Goal: Download file/media

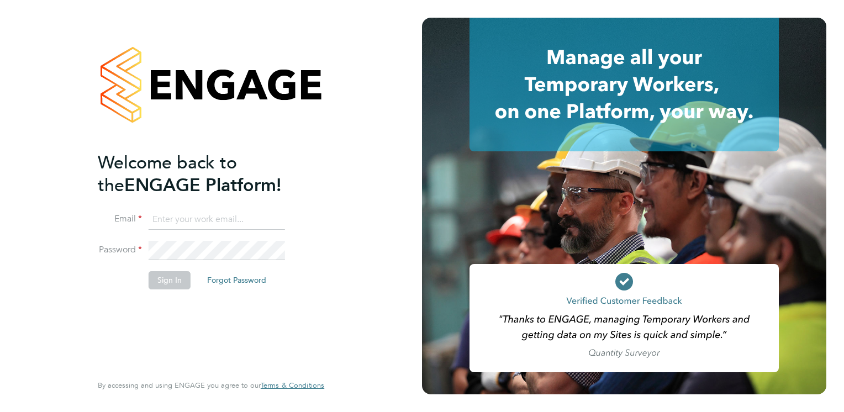
click at [206, 215] on input at bounding box center [217, 220] width 136 height 20
type input "[PERSON_NAME][EMAIL_ADDRESS][DOMAIN_NAME]"
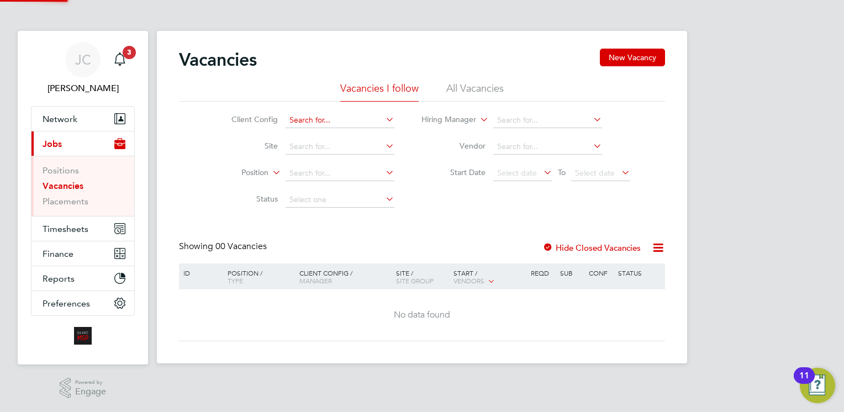
click at [349, 124] on input at bounding box center [340, 120] width 109 height 15
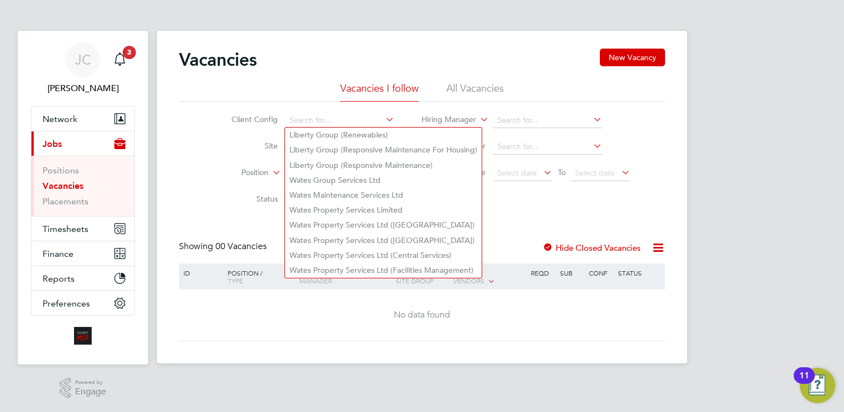
click at [262, 154] on li "Site" at bounding box center [305, 147] width 208 height 27
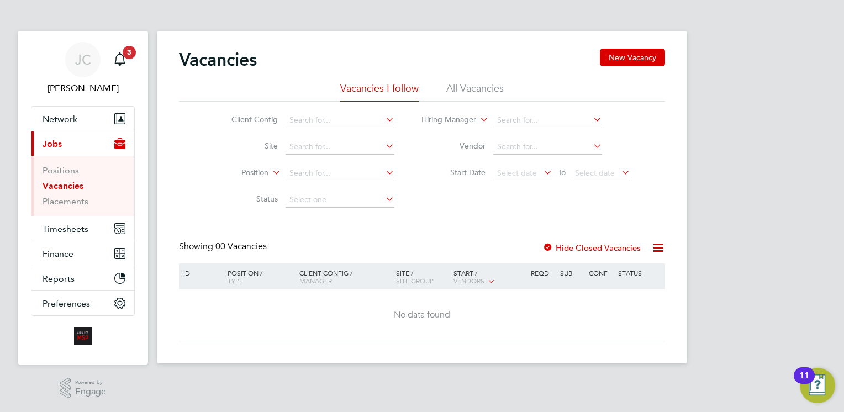
click at [483, 76] on div "Vacancies New Vacancy" at bounding box center [422, 65] width 486 height 33
click at [47, 233] on button "Timesheets" at bounding box center [82, 229] width 103 height 24
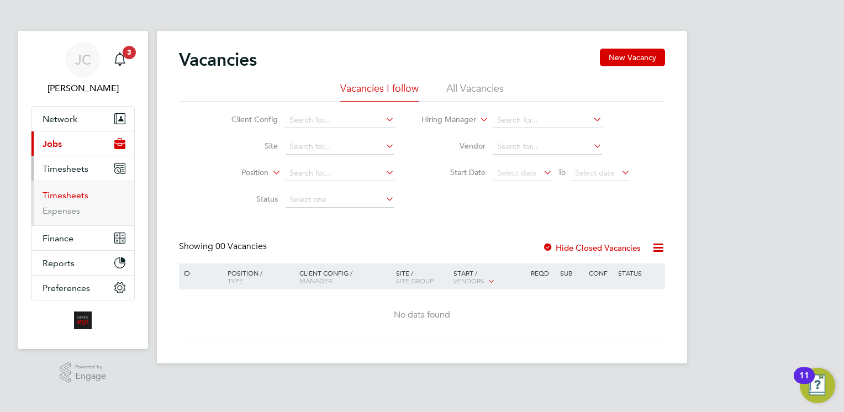
click at [60, 192] on link "Timesheets" at bounding box center [66, 195] width 46 height 10
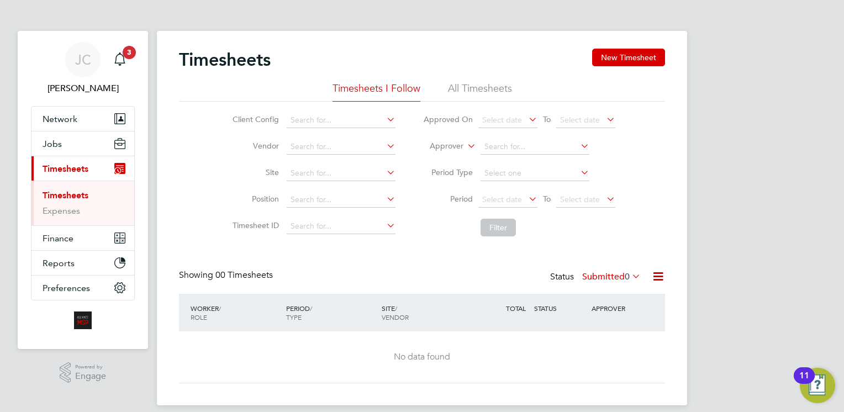
click at [470, 85] on li "All Timesheets" at bounding box center [480, 92] width 64 height 20
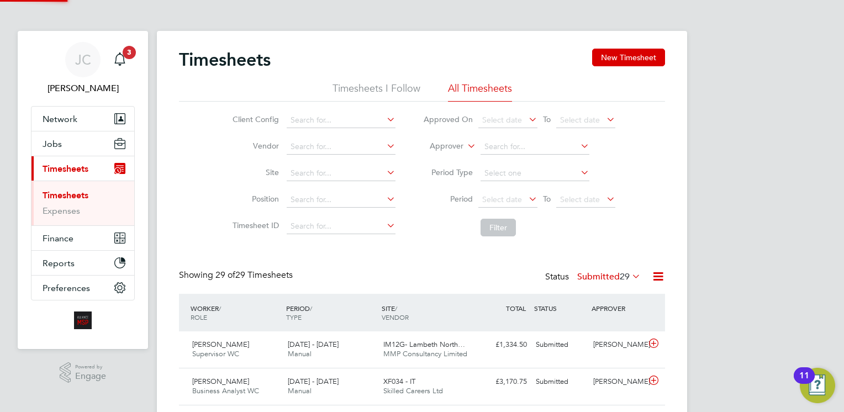
click at [385, 144] on icon at bounding box center [385, 145] width 0 height 15
click at [380, 169] on li "Alliance MSP Limited" at bounding box center [373, 161] width 174 height 15
type input "Alliance MSP Limited"
click at [486, 229] on button "Filter" at bounding box center [498, 228] width 35 height 18
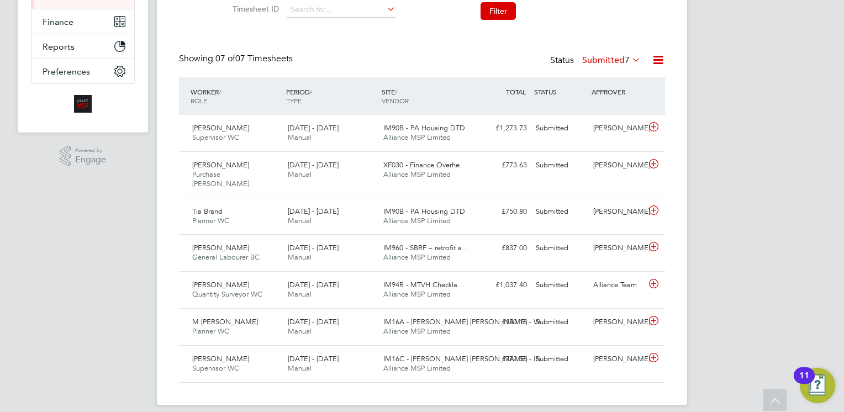
click at [630, 55] on icon at bounding box center [630, 59] width 0 height 15
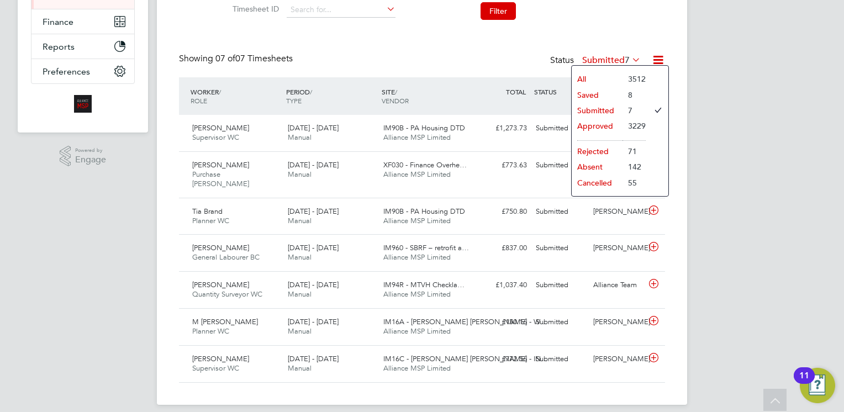
click at [597, 125] on li "Approved" at bounding box center [597, 125] width 51 height 15
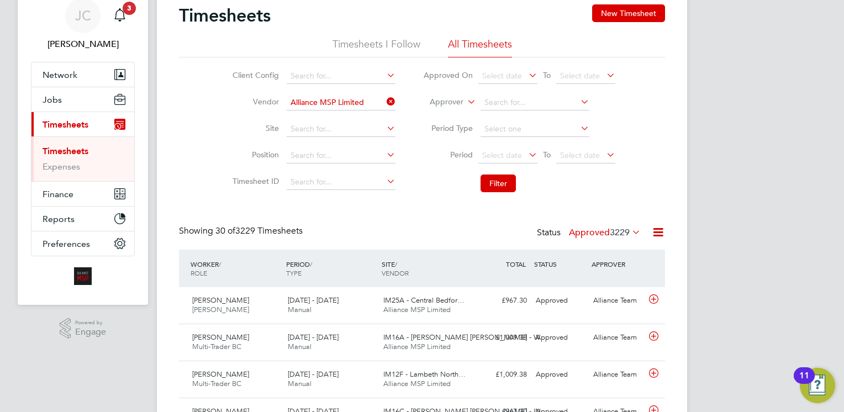
click at [527, 76] on icon at bounding box center [527, 74] width 0 height 15
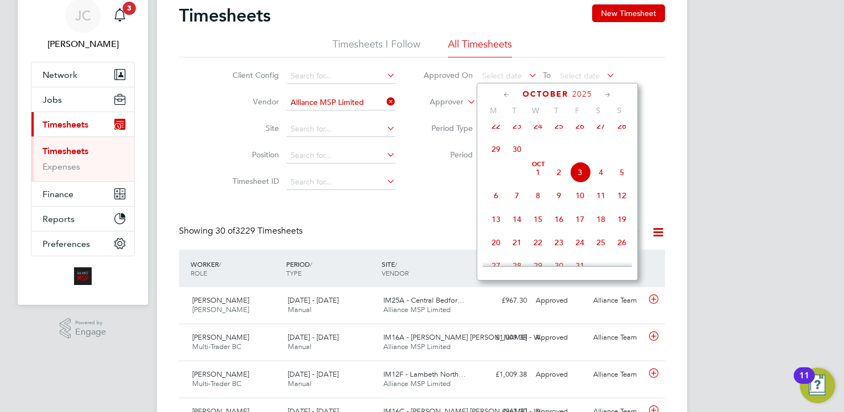
click at [538, 180] on span "Oct 1" at bounding box center [538, 172] width 21 height 21
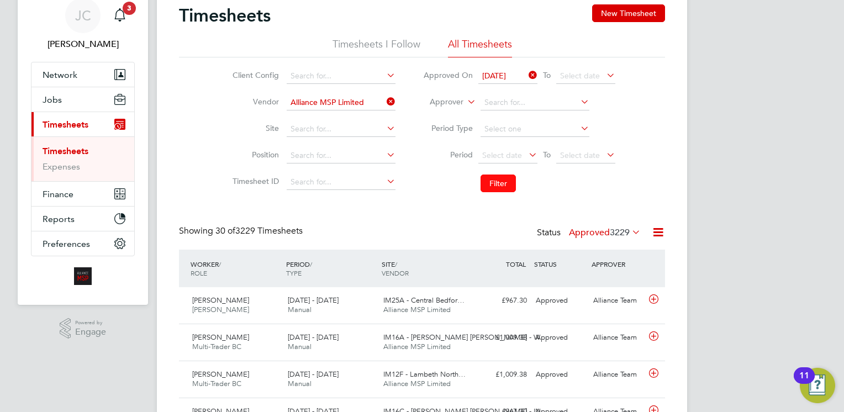
click at [506, 183] on button "Filter" at bounding box center [498, 184] width 35 height 18
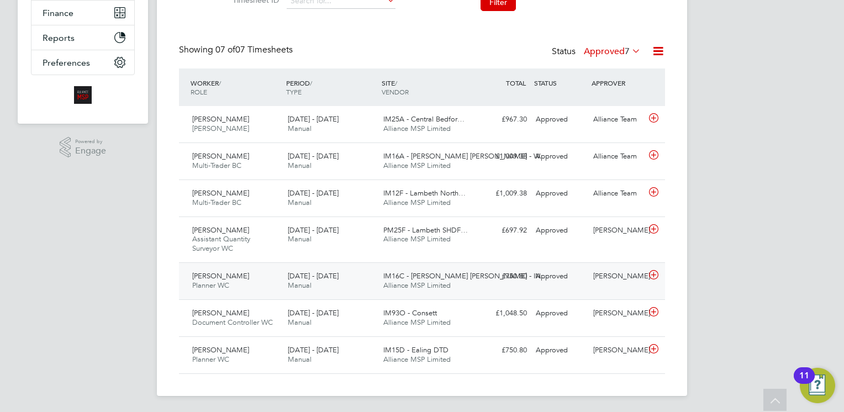
click at [654, 275] on icon at bounding box center [654, 275] width 14 height 9
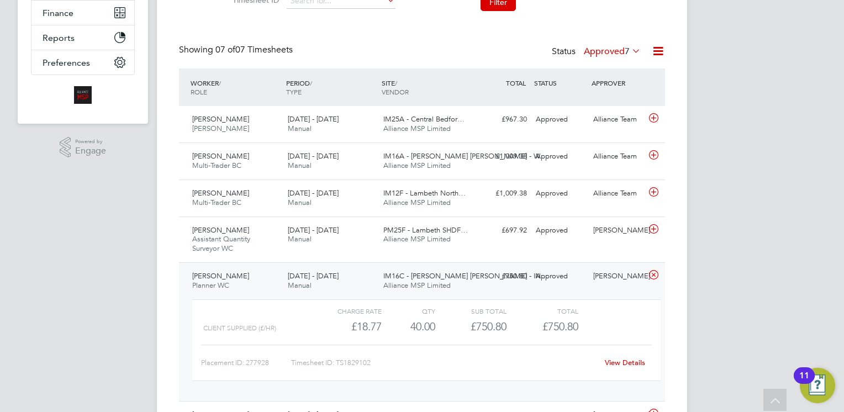
click at [651, 275] on icon at bounding box center [654, 275] width 14 height 9
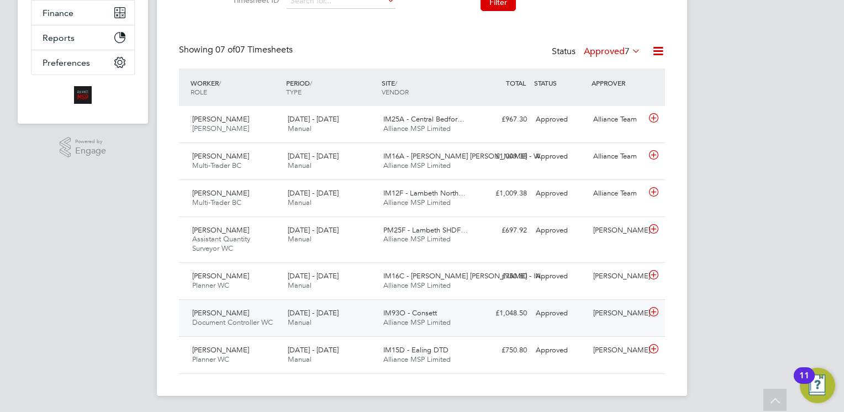
click at [655, 311] on icon at bounding box center [654, 312] width 14 height 9
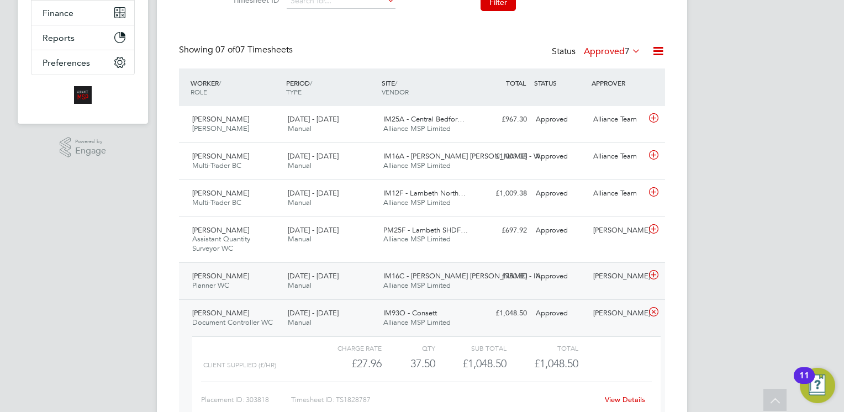
click at [651, 273] on icon at bounding box center [654, 275] width 14 height 9
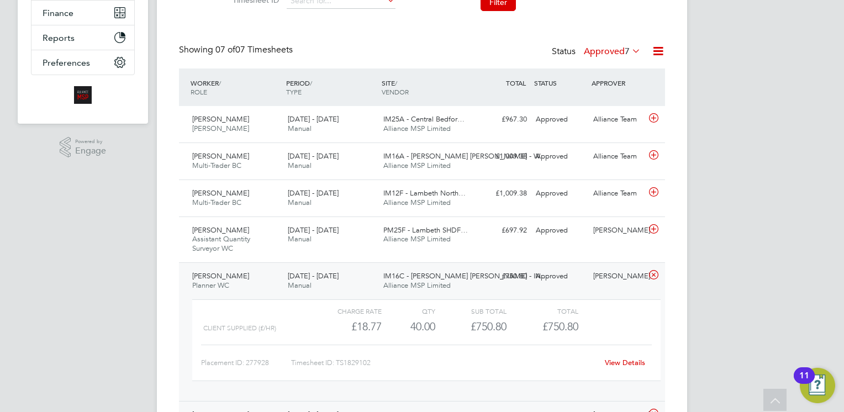
click at [651, 273] on icon at bounding box center [654, 275] width 14 height 9
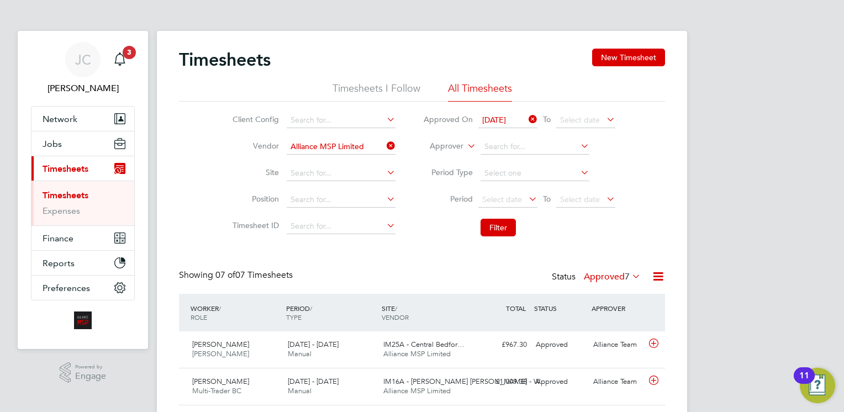
click at [387, 84] on li "Timesheets I Follow" at bounding box center [377, 92] width 88 height 20
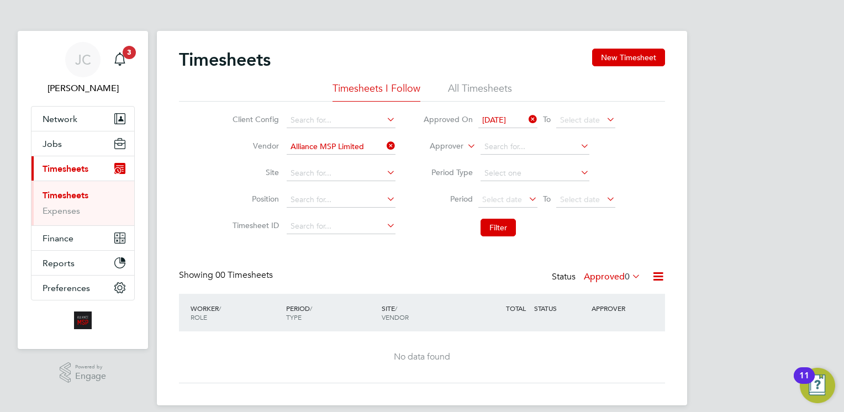
click at [527, 119] on icon at bounding box center [527, 119] width 0 height 15
click at [475, 88] on li "All Timesheets" at bounding box center [480, 92] width 64 height 20
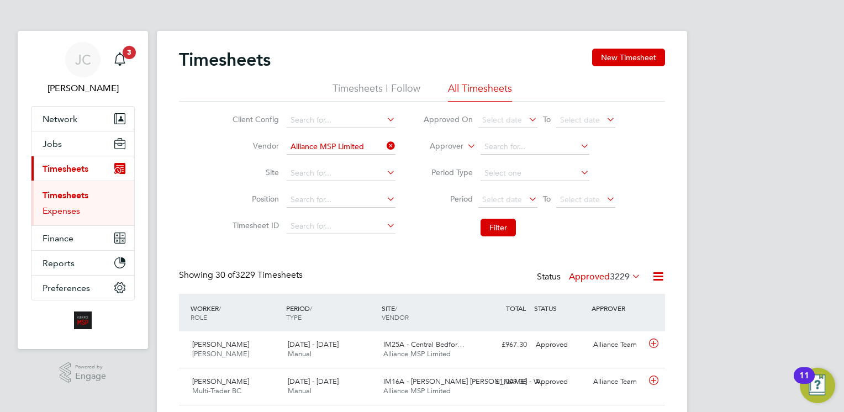
scroll to position [28, 96]
click at [69, 212] on link "Expenses" at bounding box center [62, 211] width 38 height 10
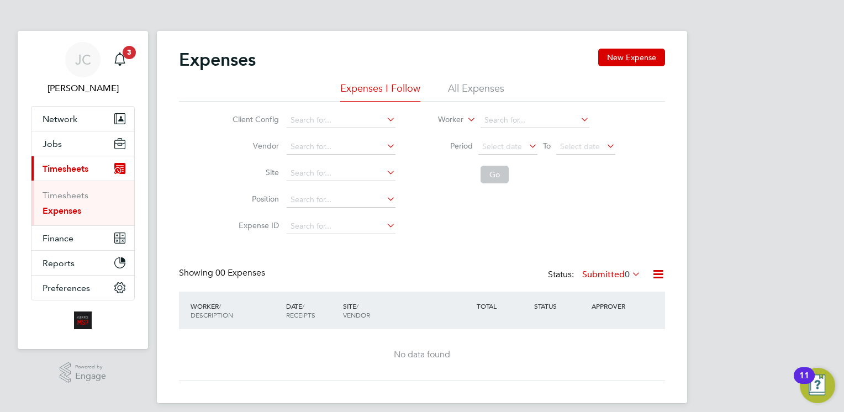
click at [385, 122] on icon at bounding box center [385, 119] width 0 height 15
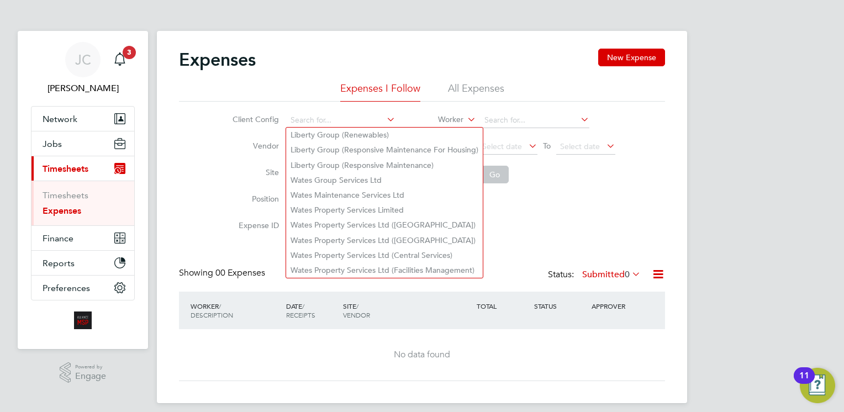
click at [200, 162] on div "Client Config Vendor Site Position Expense ID Worker Period Select date To Sele…" at bounding box center [422, 171] width 486 height 138
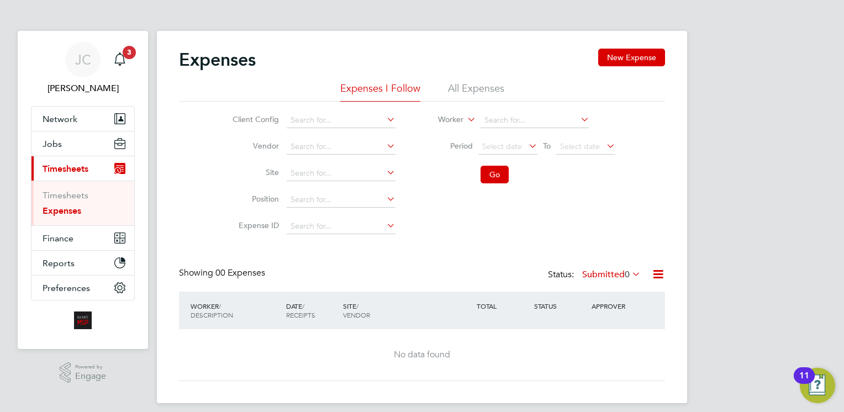
click at [385, 148] on icon at bounding box center [385, 145] width 0 height 15
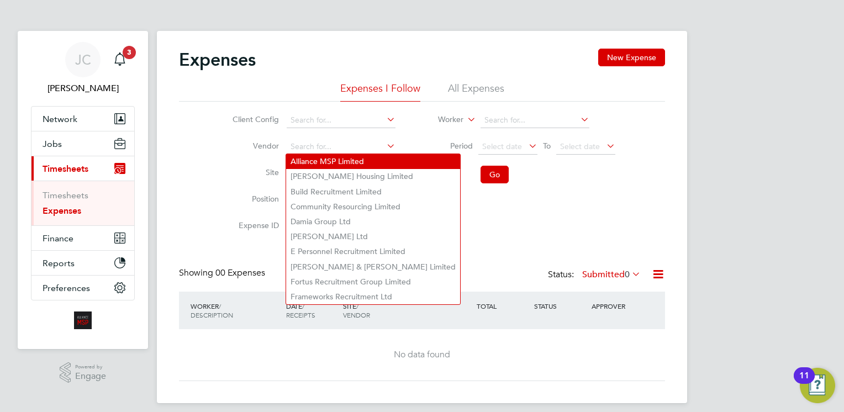
click at [339, 163] on li "Alliance MSP Limited" at bounding box center [373, 161] width 174 height 15
type input "Alliance MSP Limited"
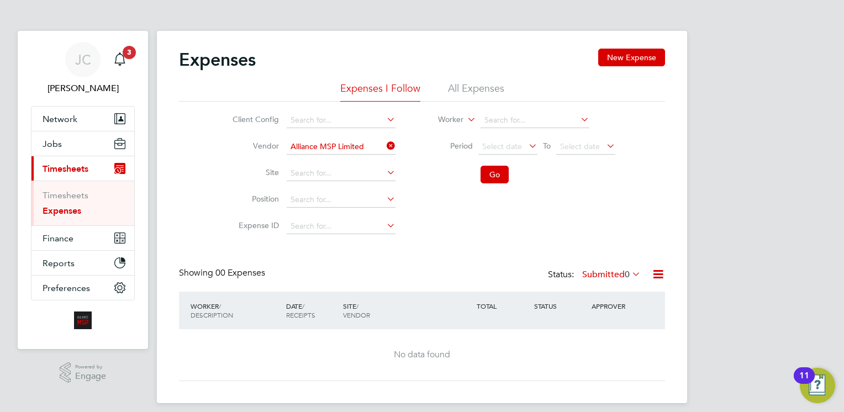
click at [455, 87] on li "All Expenses" at bounding box center [476, 92] width 56 height 20
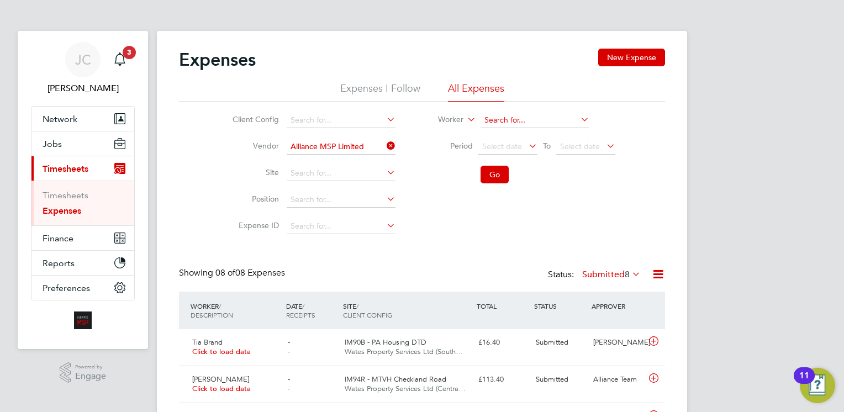
click at [487, 122] on input at bounding box center [535, 120] width 109 height 15
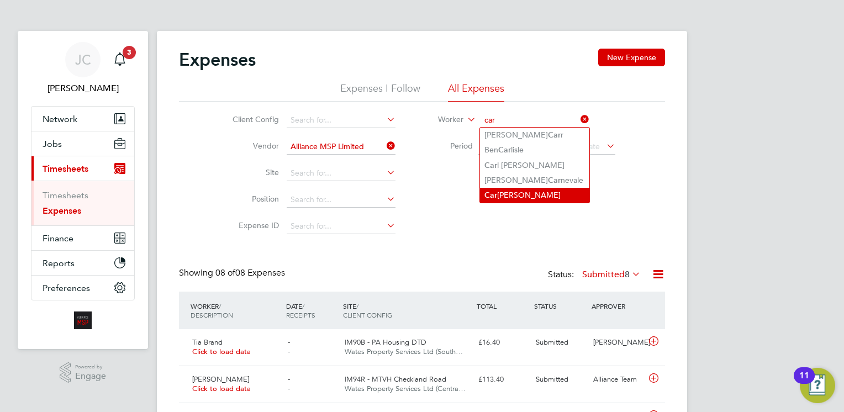
click at [513, 196] on li "Car la Turney" at bounding box center [534, 195] width 109 height 15
type input "Carla Turney"
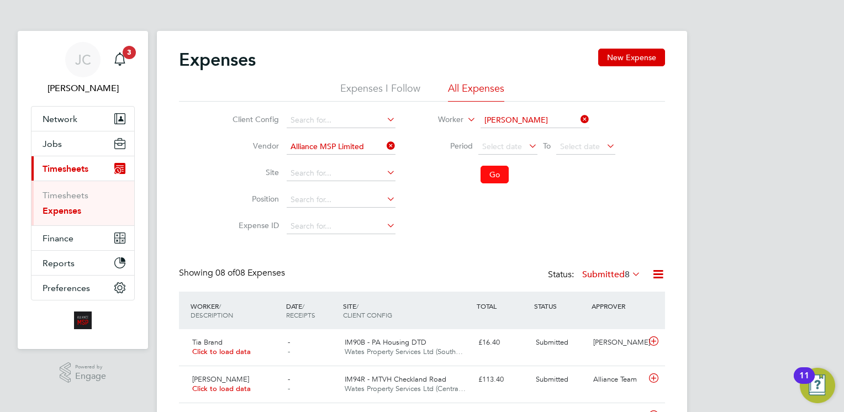
click at [497, 175] on button "Go" at bounding box center [495, 175] width 28 height 18
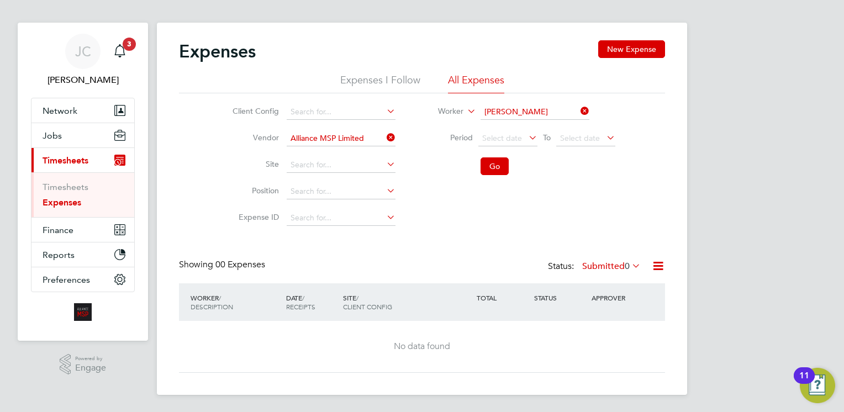
click at [630, 265] on icon at bounding box center [630, 265] width 0 height 15
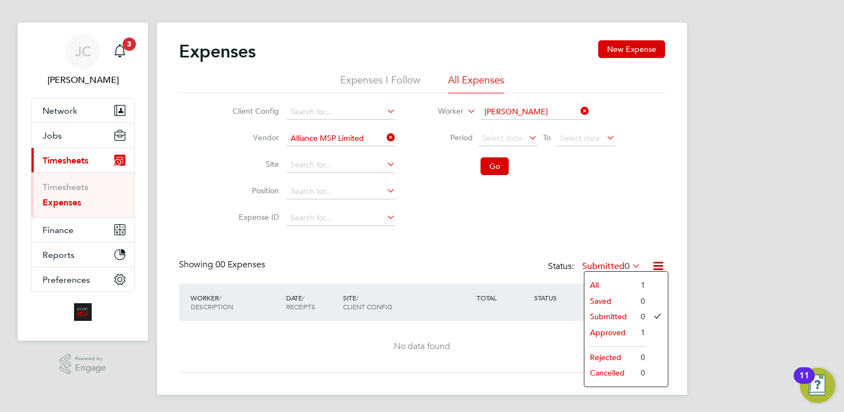
click at [607, 282] on li "All" at bounding box center [610, 284] width 51 height 15
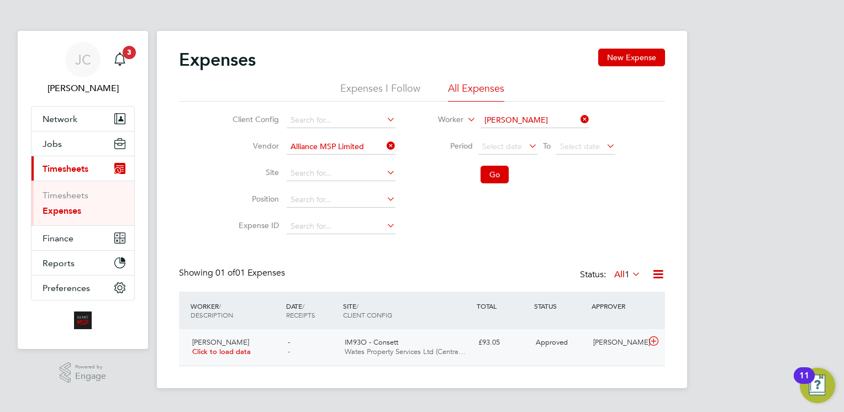
click at [657, 346] on icon at bounding box center [654, 341] width 14 height 9
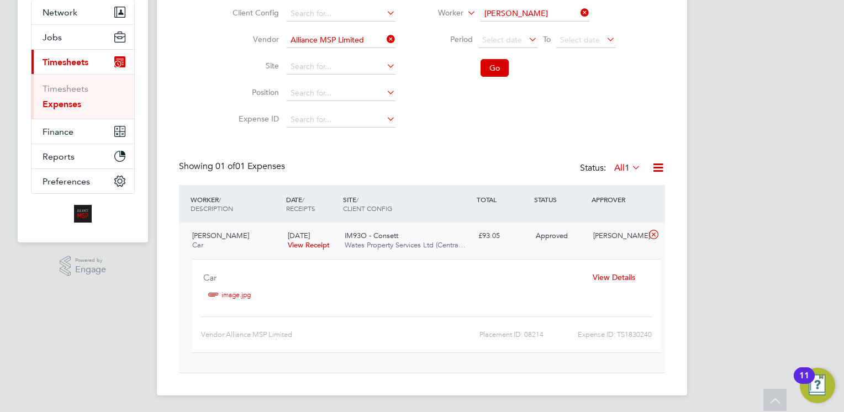
click at [620, 282] on div "View Details" at bounding box center [614, 278] width 71 height 18
click at [612, 274] on span "View Details" at bounding box center [614, 277] width 43 height 10
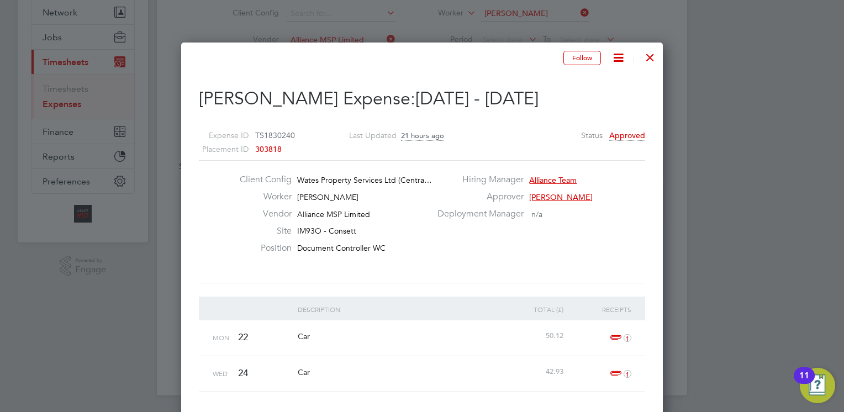
click at [648, 54] on div at bounding box center [650, 55] width 20 height 20
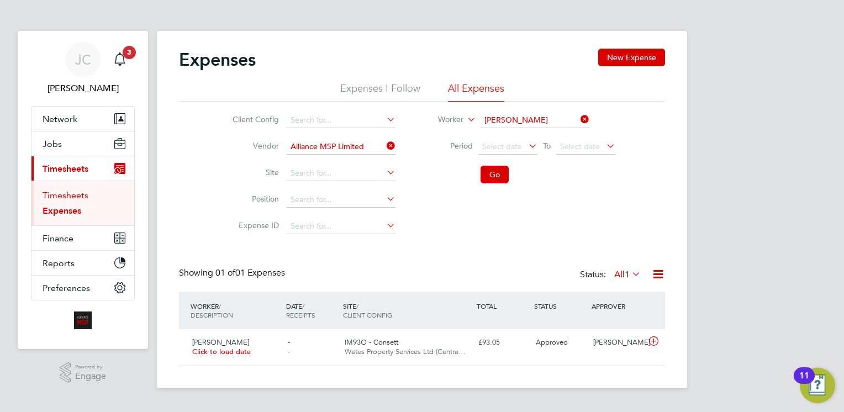
click at [59, 192] on link "Timesheets" at bounding box center [66, 195] width 46 height 10
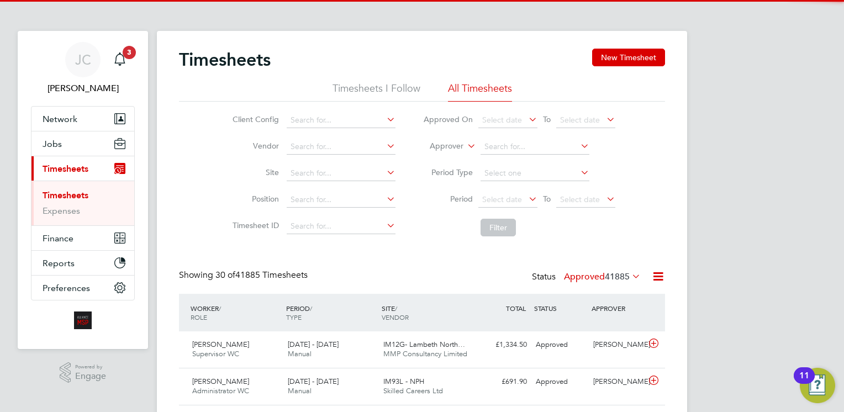
scroll to position [28, 96]
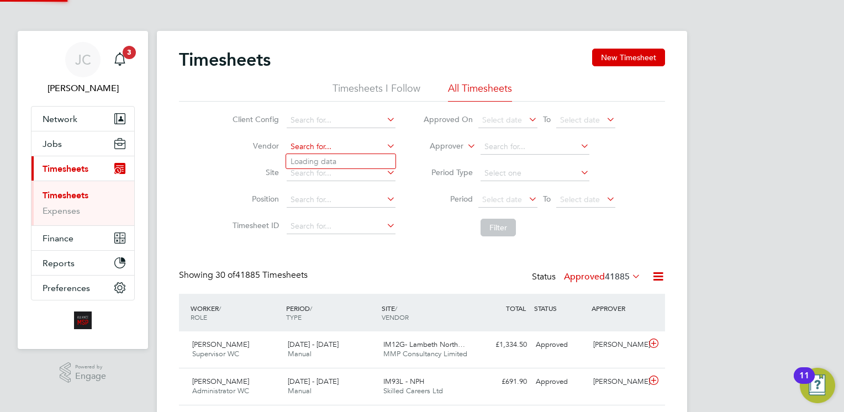
click at [380, 140] on input at bounding box center [341, 146] width 109 height 15
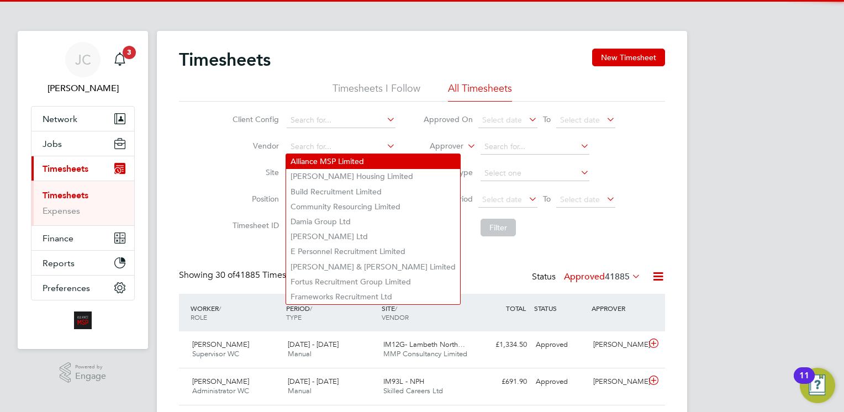
click at [353, 162] on li "Alliance MSP Limited" at bounding box center [373, 161] width 174 height 15
type input "Alliance MSP Limited"
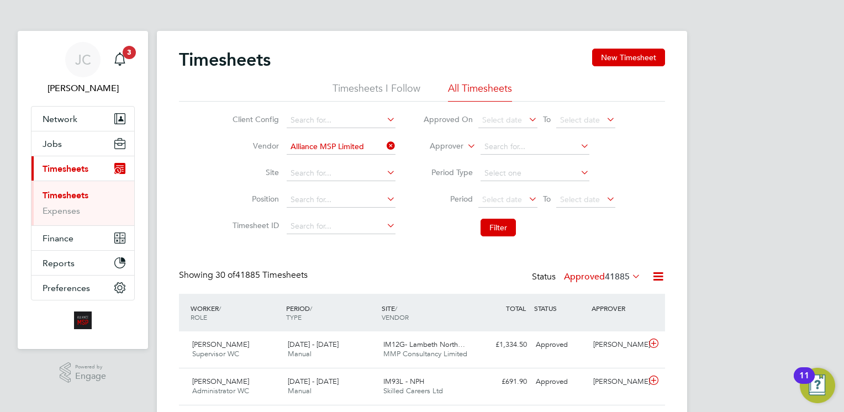
click at [527, 120] on icon at bounding box center [527, 119] width 0 height 15
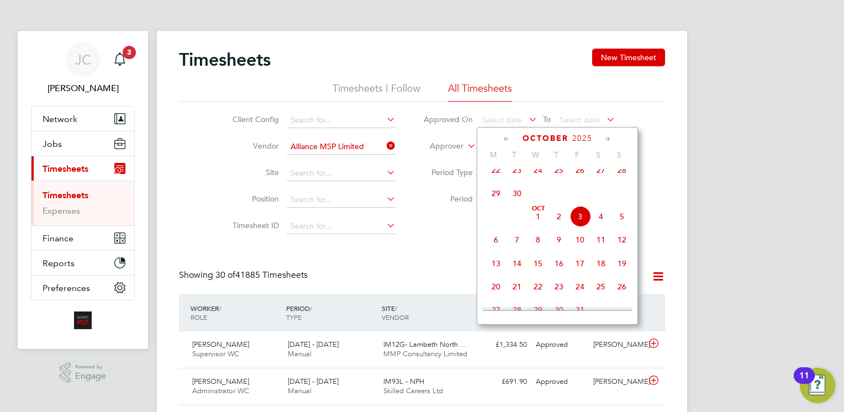
click at [538, 227] on span "Oct 1" at bounding box center [538, 216] width 21 height 21
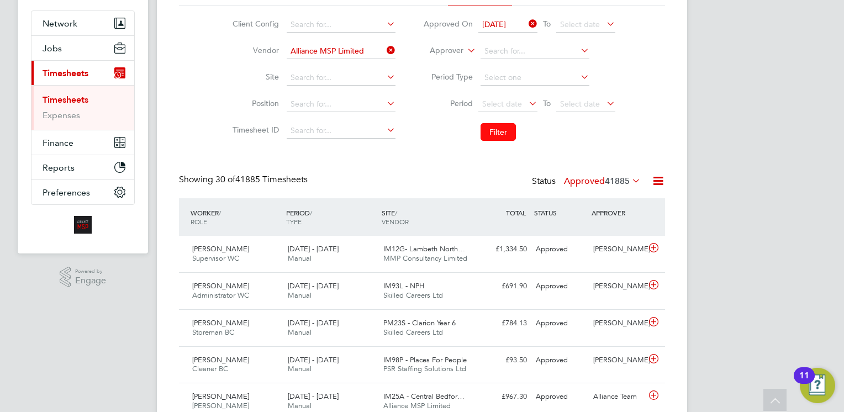
click at [490, 124] on button "Filter" at bounding box center [498, 132] width 35 height 18
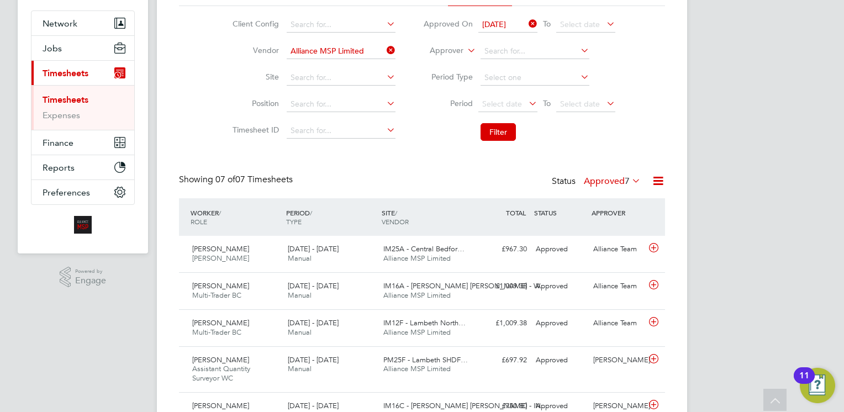
click at [448, 178] on div "Showing 07 of 07 Timesheets Status Approved 7" at bounding box center [422, 186] width 486 height 24
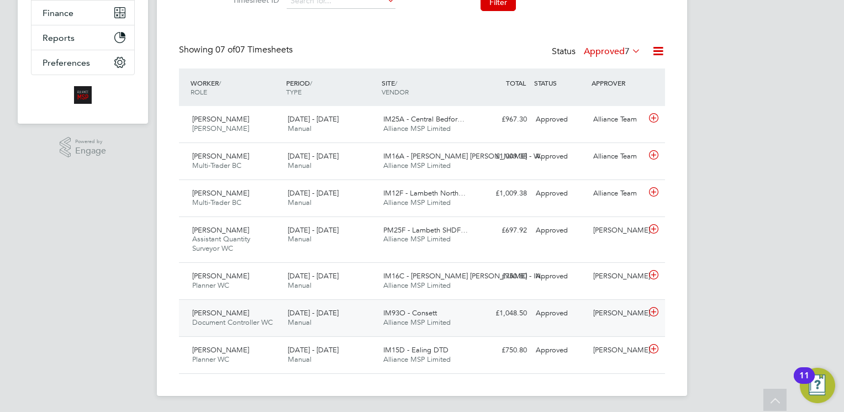
click at [654, 312] on icon at bounding box center [654, 312] width 14 height 9
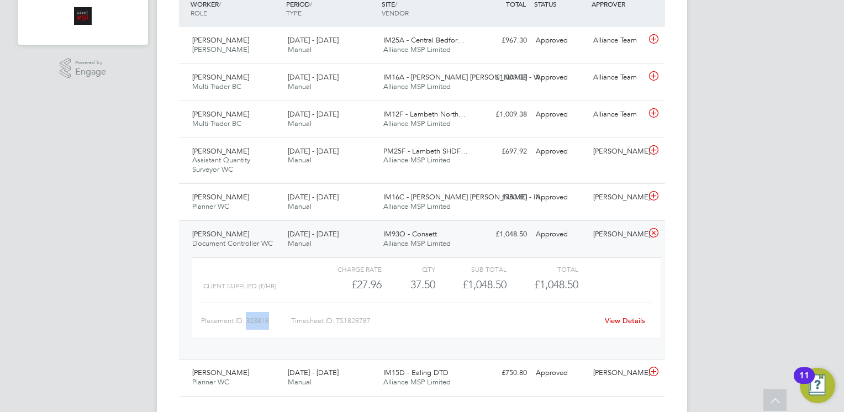
drag, startPoint x: 270, startPoint y: 319, endPoint x: 248, endPoint y: 323, distance: 23.0
click at [248, 323] on div "Placement ID: 303818" at bounding box center [246, 321] width 90 height 18
copy div "303818"
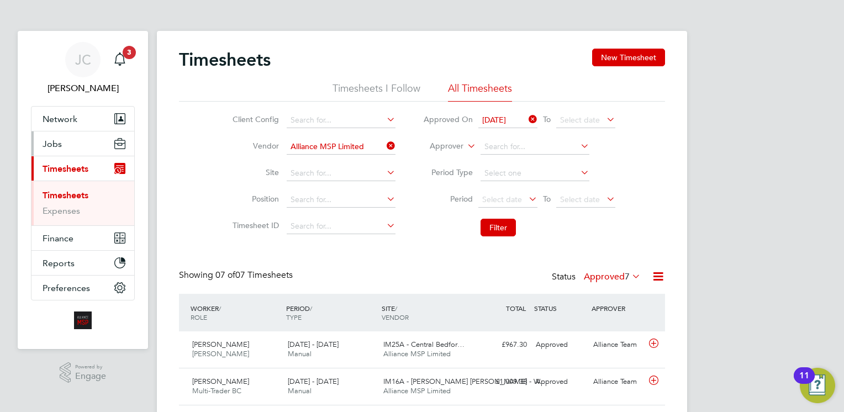
click at [77, 140] on button "Jobs" at bounding box center [82, 144] width 103 height 24
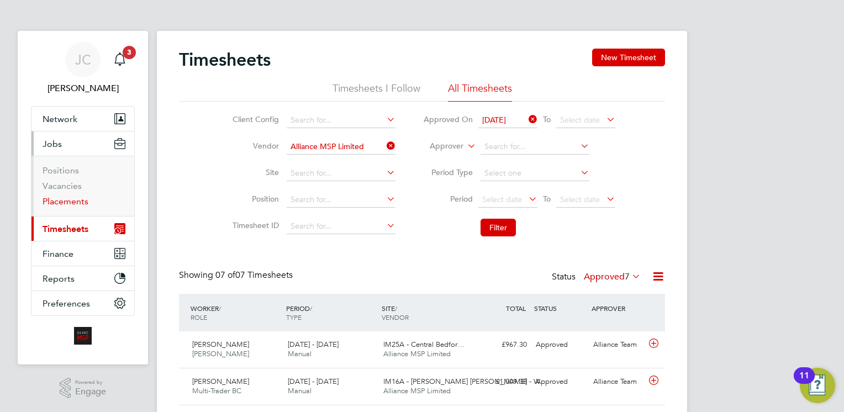
click at [64, 202] on link "Placements" at bounding box center [66, 201] width 46 height 10
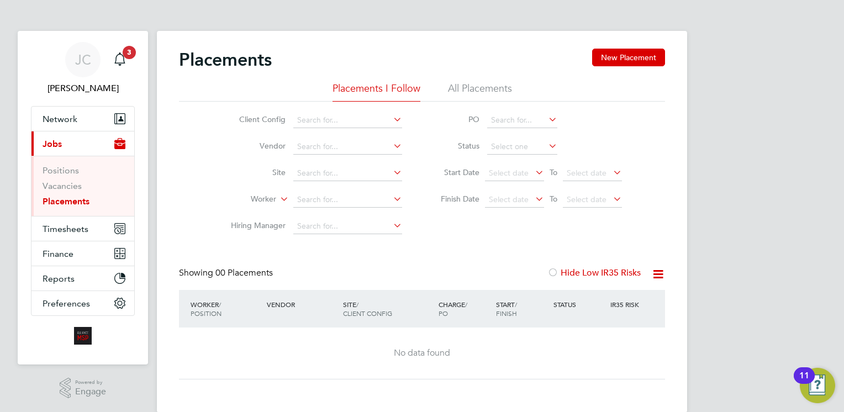
click at [546, 121] on icon at bounding box center [546, 119] width 0 height 15
click at [302, 199] on input at bounding box center [347, 199] width 109 height 15
type input "carly###"
click at [391, 196] on icon at bounding box center [391, 198] width 0 height 15
click at [391, 118] on icon at bounding box center [391, 119] width 0 height 15
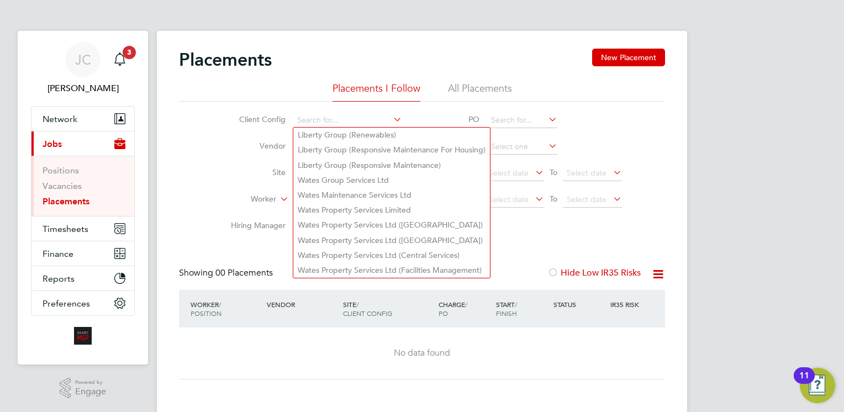
click at [235, 176] on label "Site" at bounding box center [254, 172] width 64 height 10
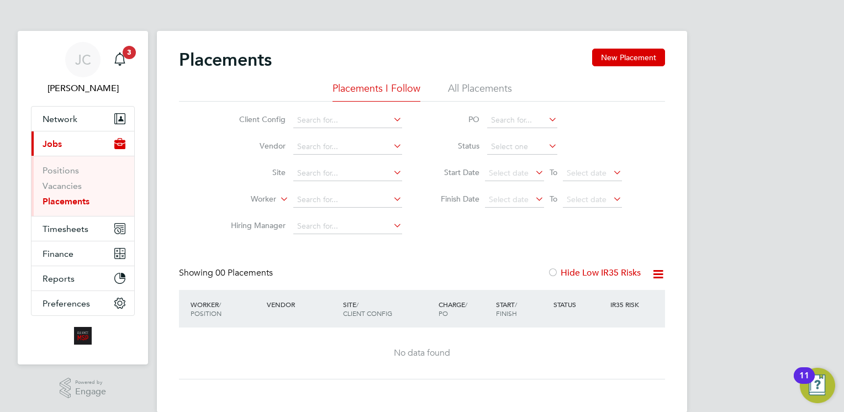
click at [391, 147] on icon at bounding box center [391, 145] width 0 height 15
click at [336, 144] on input at bounding box center [347, 146] width 109 height 15
type input "all"
click at [391, 142] on icon at bounding box center [391, 145] width 0 height 15
click at [661, 275] on icon at bounding box center [658, 274] width 14 height 14
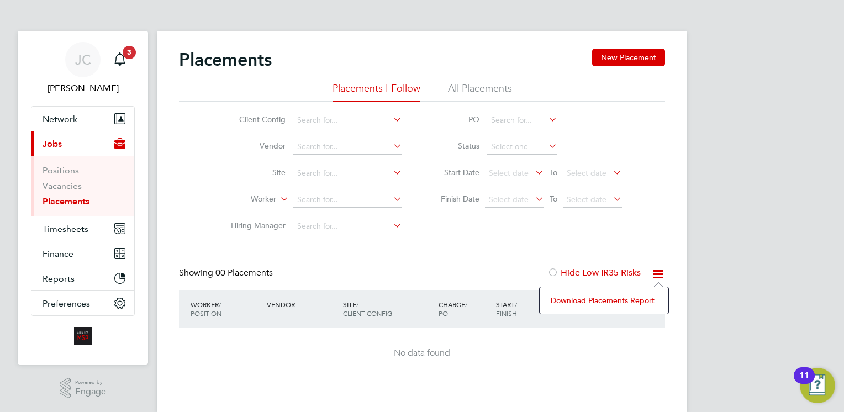
click at [499, 255] on div "Placements New Placement Placements I Follow All Placements Client Config Vendo…" at bounding box center [422, 214] width 486 height 331
click at [66, 171] on link "Positions" at bounding box center [61, 170] width 36 height 10
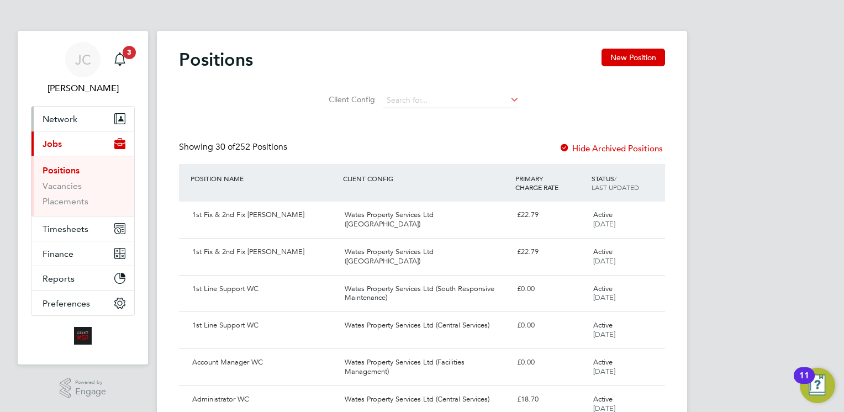
click at [66, 117] on span "Network" at bounding box center [60, 119] width 35 height 10
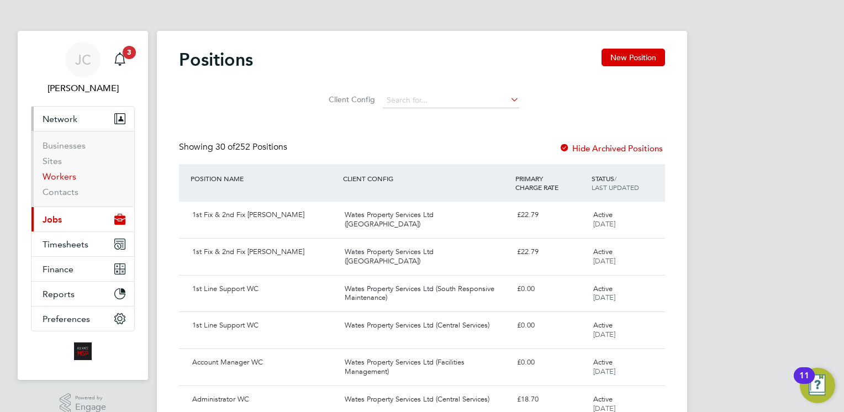
click at [60, 178] on link "Workers" at bounding box center [60, 176] width 34 height 10
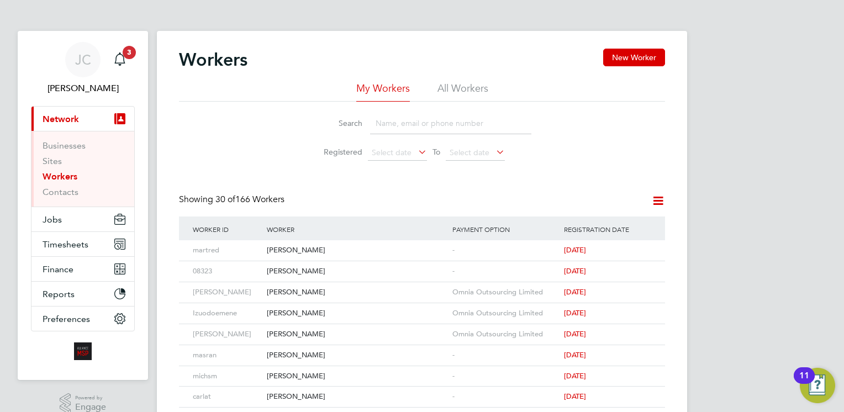
click at [390, 125] on input at bounding box center [450, 124] width 161 height 22
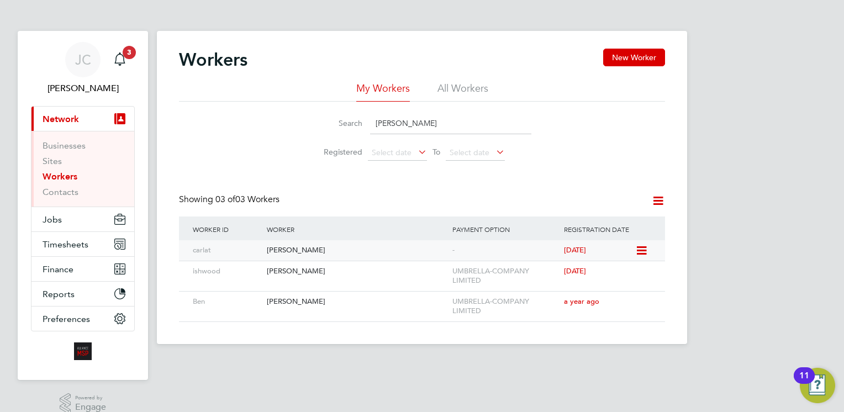
type input "carl"
click at [643, 251] on icon at bounding box center [640, 250] width 11 height 13
click at [275, 244] on div "Carla Turney" at bounding box center [357, 250] width 186 height 20
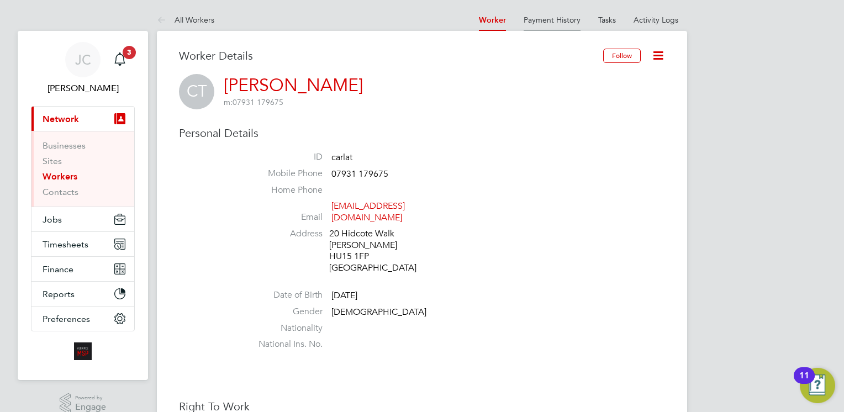
click at [572, 22] on link "Payment History" at bounding box center [552, 20] width 57 height 10
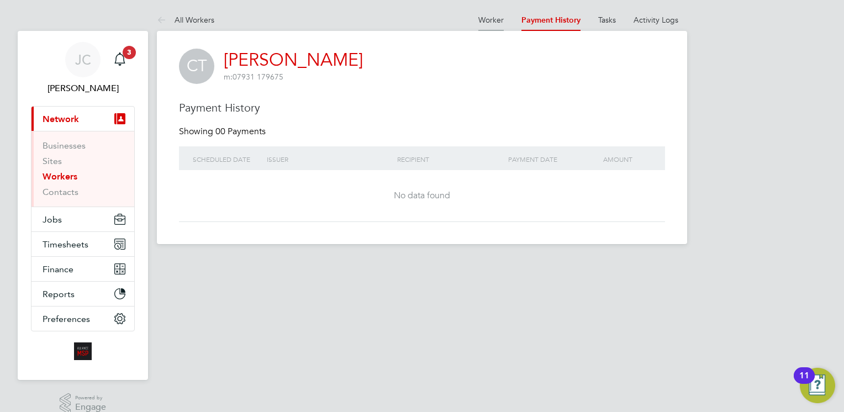
click at [493, 19] on link "Worker" at bounding box center [491, 20] width 25 height 10
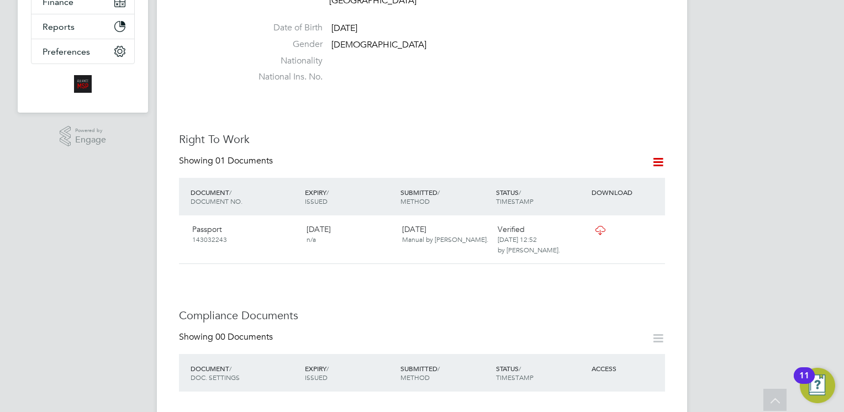
scroll to position [272, 0]
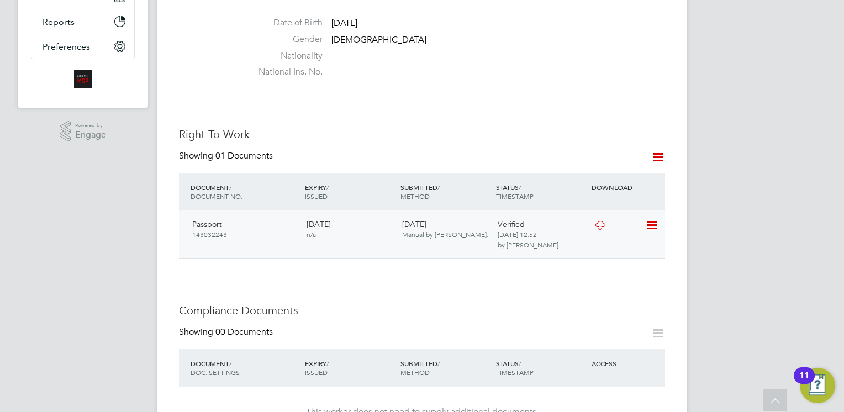
click at [654, 219] on icon at bounding box center [651, 225] width 11 height 13
click at [601, 291] on li "View Details" at bounding box center [616, 292] width 81 height 15
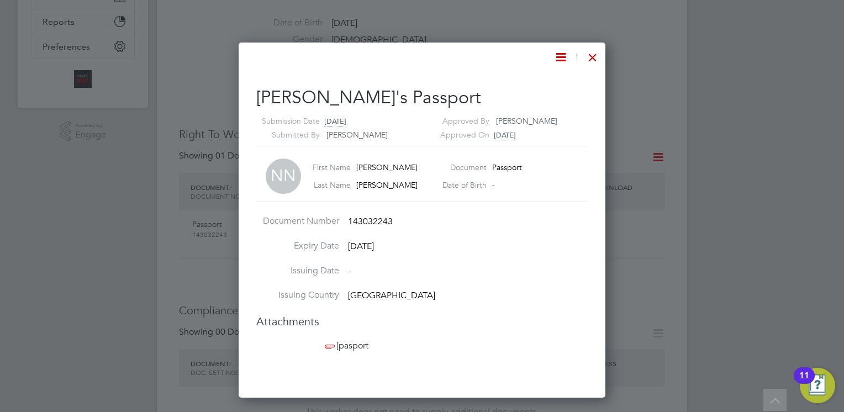
scroll to position [356, 367]
click at [592, 59] on div at bounding box center [593, 55] width 20 height 20
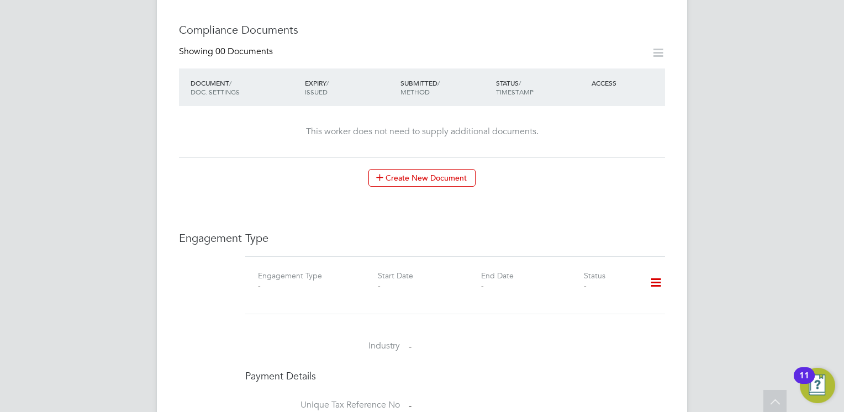
scroll to position [0, 0]
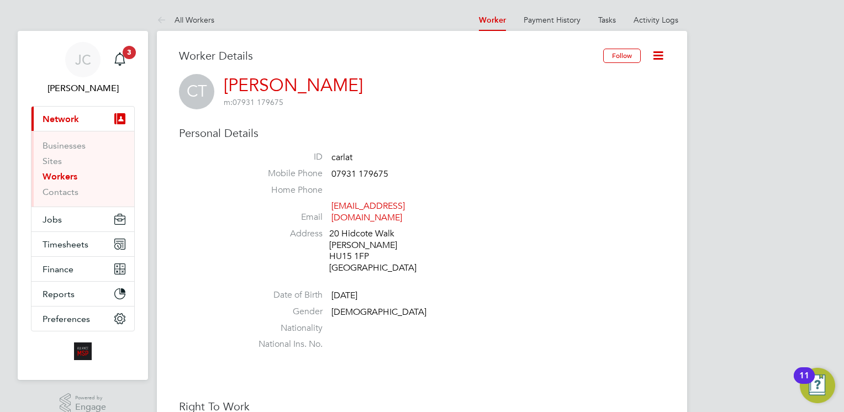
click at [71, 122] on span "Network" at bounding box center [61, 119] width 36 height 10
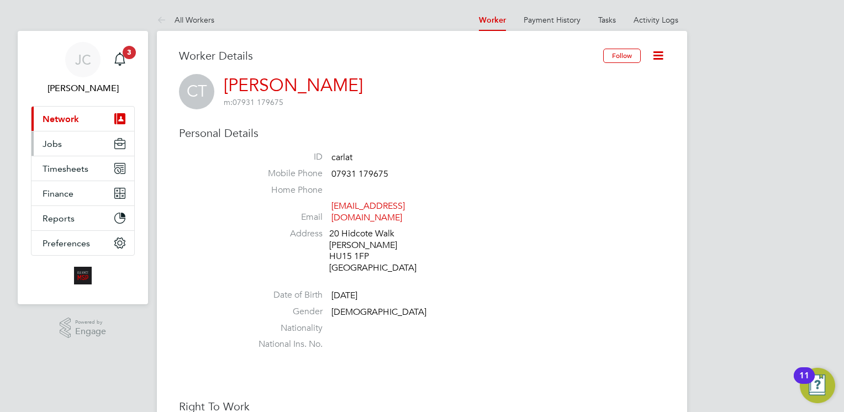
click at [56, 143] on span "Jobs" at bounding box center [52, 144] width 19 height 10
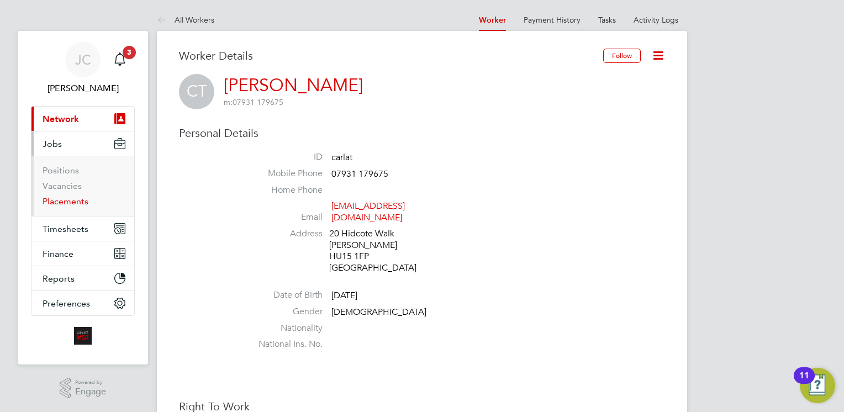
click at [69, 202] on link "Placements" at bounding box center [66, 201] width 46 height 10
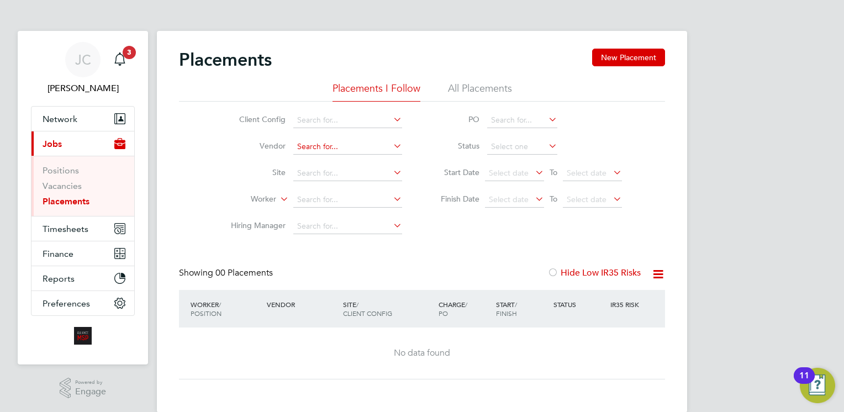
click at [389, 149] on input at bounding box center [347, 146] width 109 height 15
click at [350, 120] on input at bounding box center [347, 120] width 109 height 15
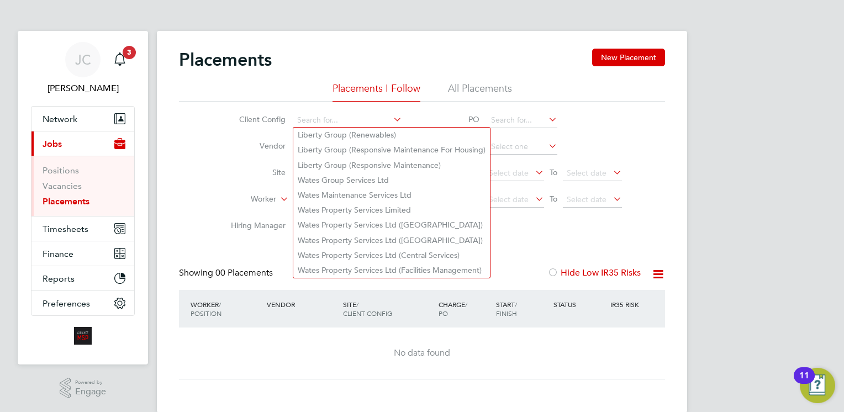
click at [230, 202] on label "Worker" at bounding box center [245, 199] width 64 height 11
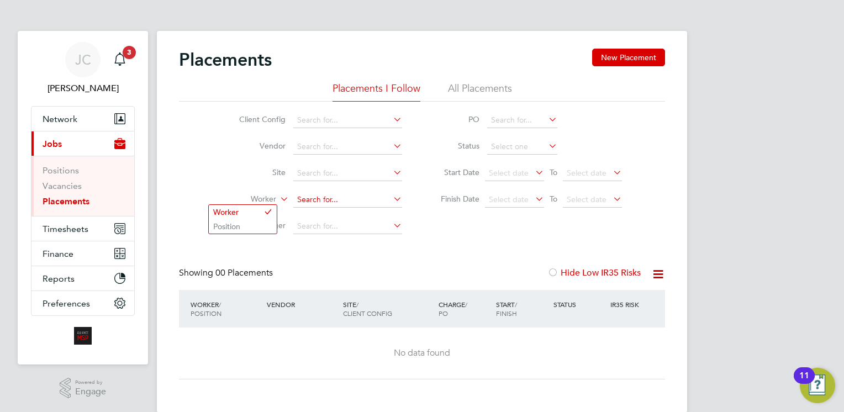
click at [307, 204] on input at bounding box center [347, 199] width 109 height 15
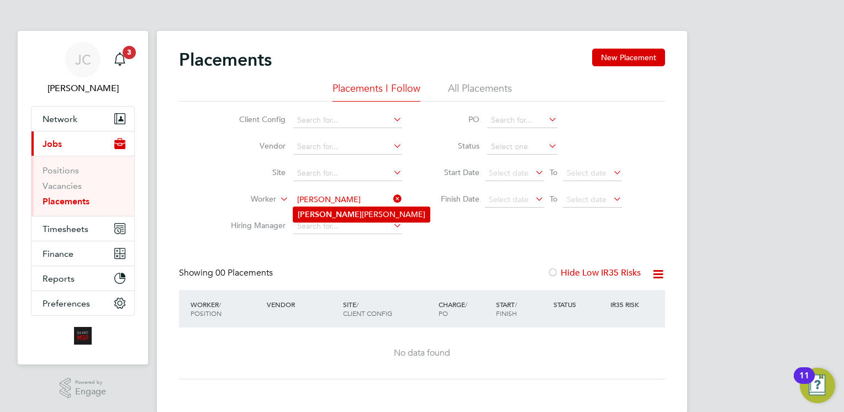
click at [343, 210] on li "Carla Turney" at bounding box center [361, 214] width 136 height 15
type input "Carla Turney"
click at [654, 269] on icon at bounding box center [658, 274] width 14 height 14
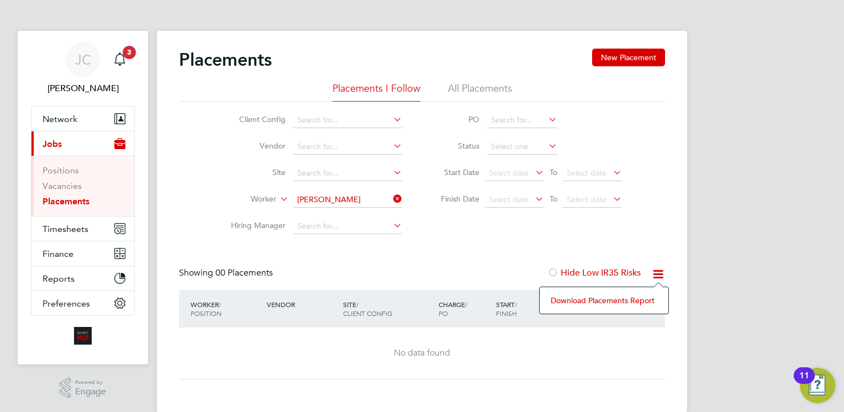
click at [550, 272] on div at bounding box center [553, 273] width 11 height 11
click at [77, 230] on span "Timesheets" at bounding box center [66, 229] width 46 height 10
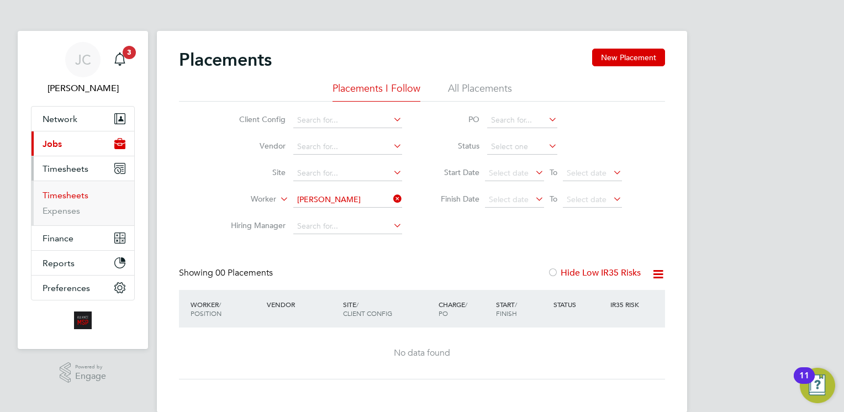
click at [73, 192] on link "Timesheets" at bounding box center [66, 195] width 46 height 10
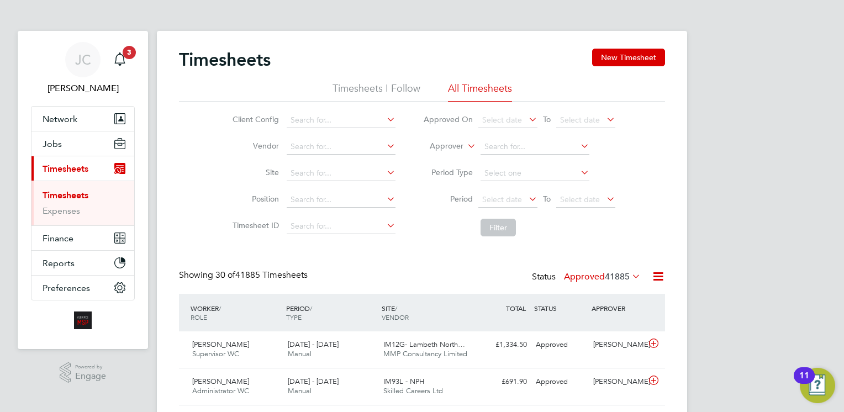
click at [385, 144] on icon at bounding box center [385, 145] width 0 height 15
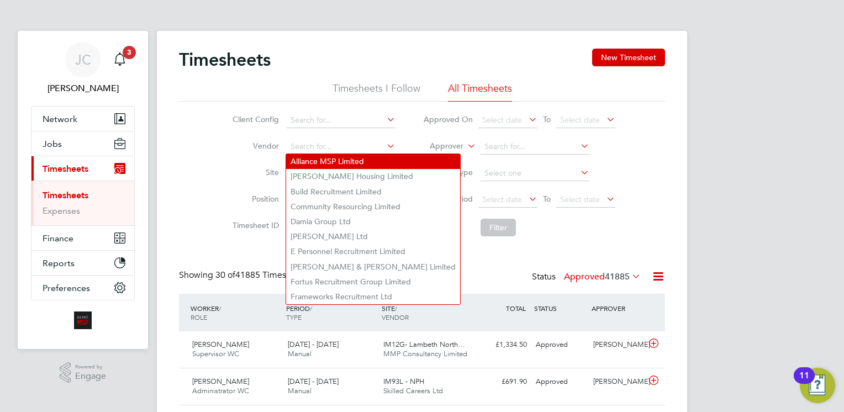
click at [362, 159] on li "Alliance MSP Limited" at bounding box center [373, 161] width 174 height 15
type input "Alliance MSP Limited"
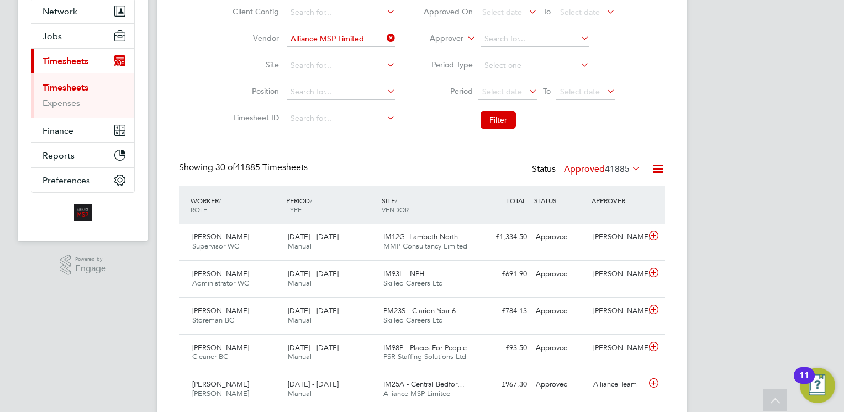
click at [527, 10] on icon at bounding box center [527, 11] width 0 height 15
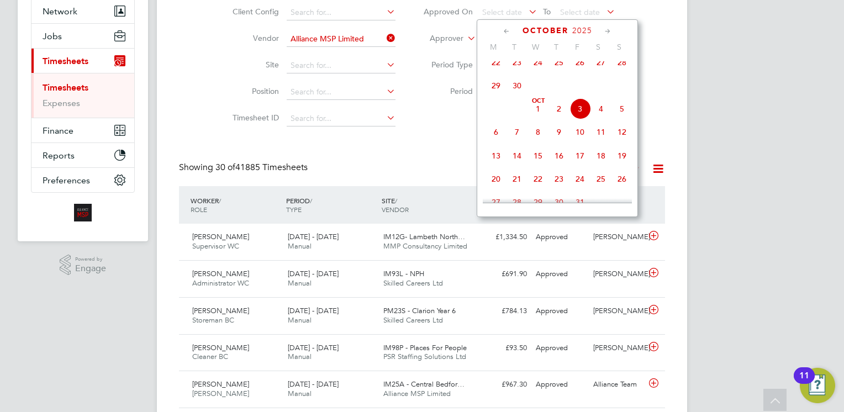
click at [513, 90] on span "30" at bounding box center [517, 85] width 21 height 21
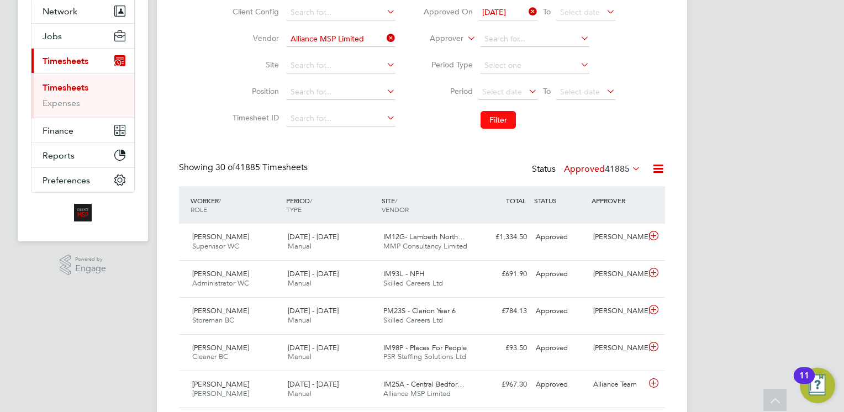
click at [502, 116] on button "Filter" at bounding box center [498, 120] width 35 height 18
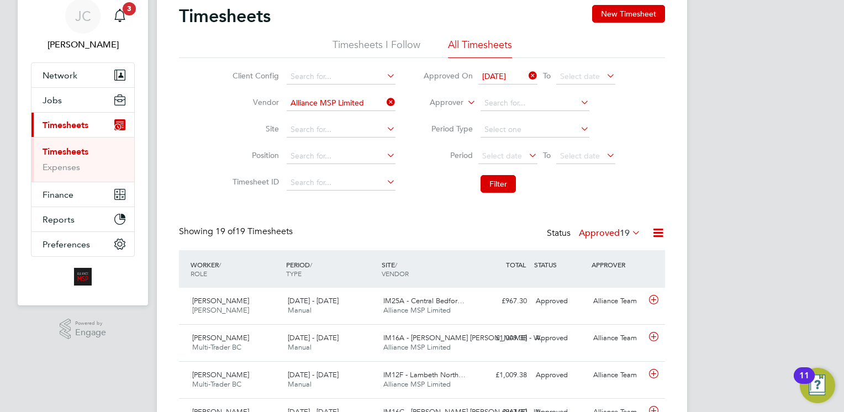
click at [630, 230] on icon at bounding box center [630, 232] width 0 height 15
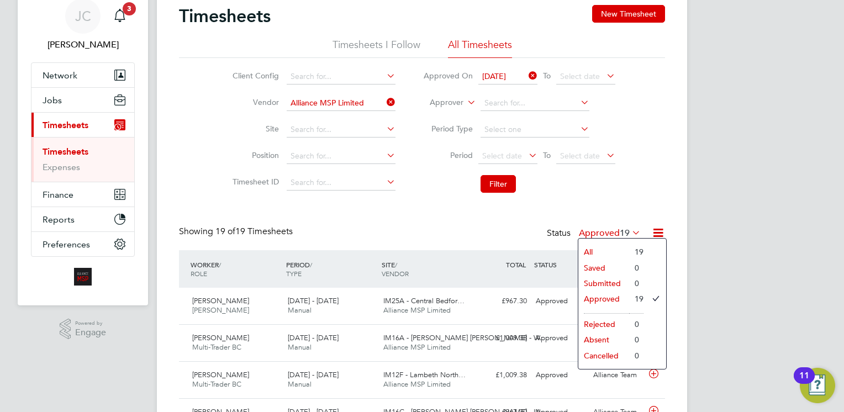
click at [610, 244] on li "All" at bounding box center [604, 251] width 51 height 15
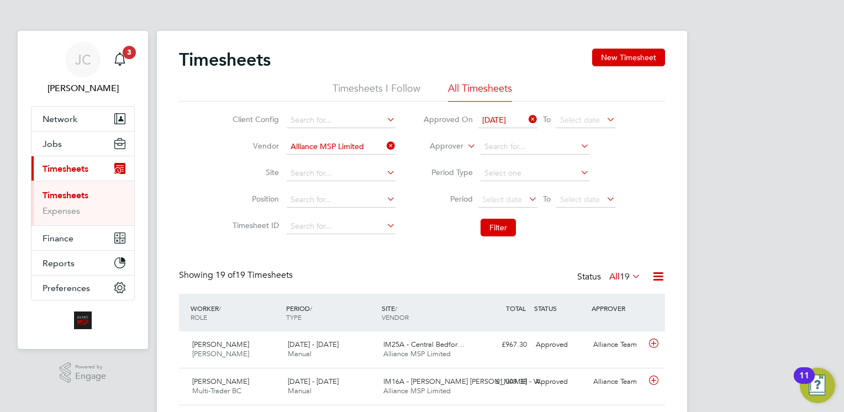
click at [527, 119] on icon at bounding box center [527, 119] width 0 height 15
click at [493, 222] on button "Filter" at bounding box center [498, 228] width 35 height 18
click at [665, 281] on icon at bounding box center [658, 277] width 14 height 14
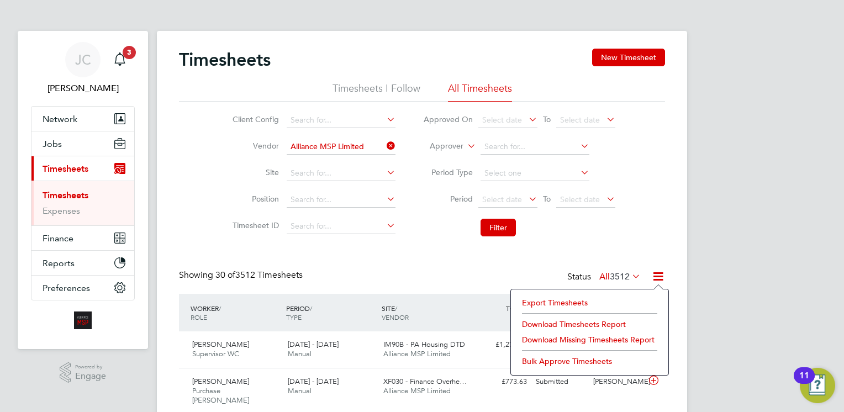
click at [451, 280] on div "Showing 30 of 3512 Timesheets Status All 3512" at bounding box center [422, 282] width 486 height 24
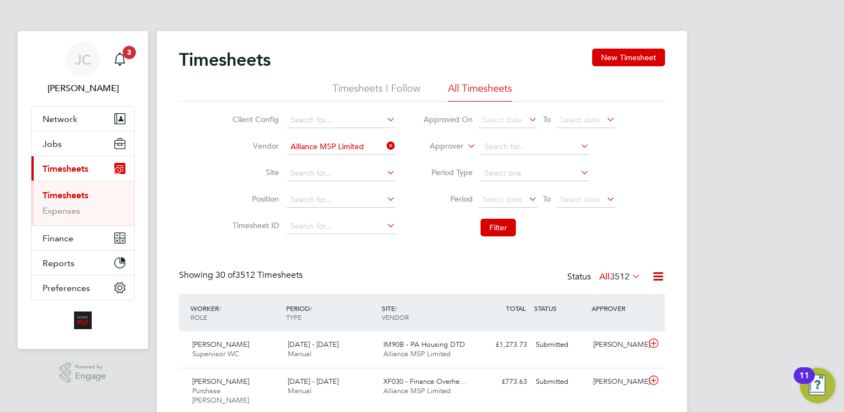
click at [619, 275] on span "3512" at bounding box center [620, 276] width 20 height 11
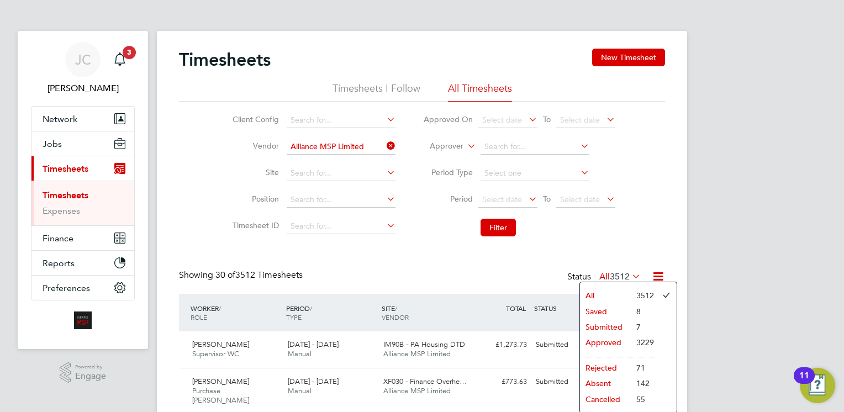
click at [601, 324] on li "Submitted" at bounding box center [605, 326] width 51 height 15
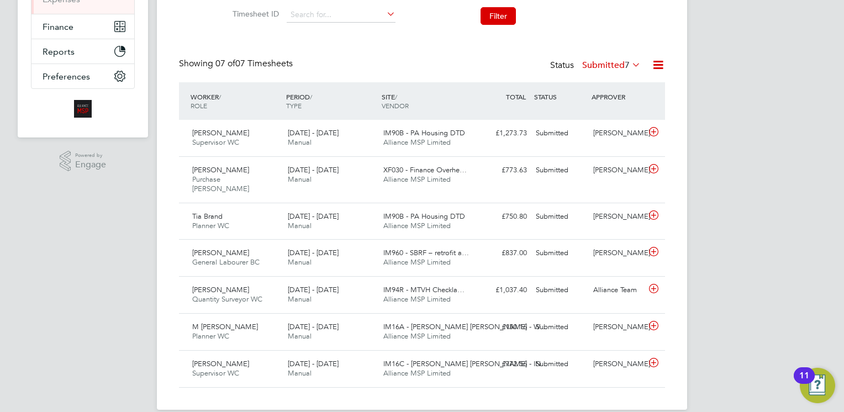
scroll to position [217, 0]
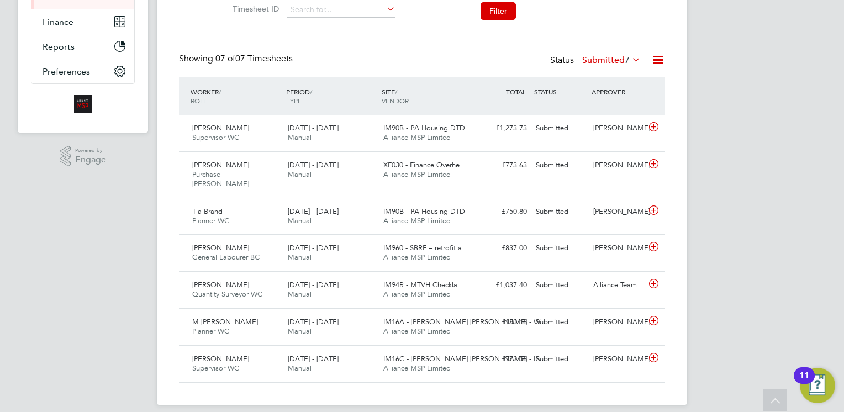
click at [627, 62] on span "7" at bounding box center [627, 60] width 5 height 11
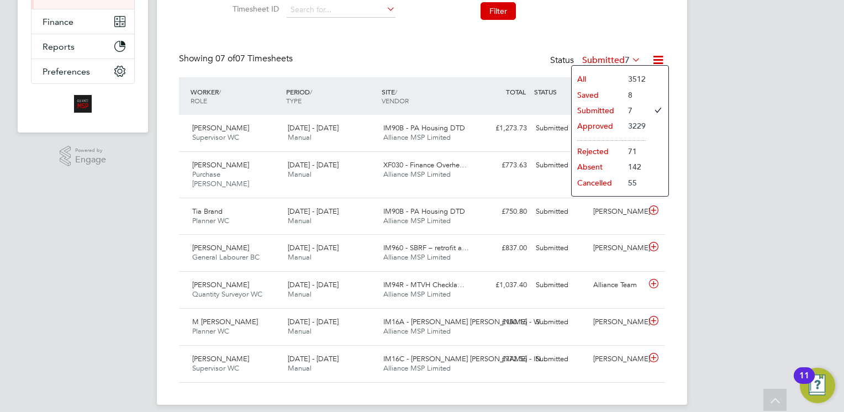
click at [495, 56] on div "Showing 07 of 07 Timesheets Status Submitted 7" at bounding box center [422, 65] width 486 height 24
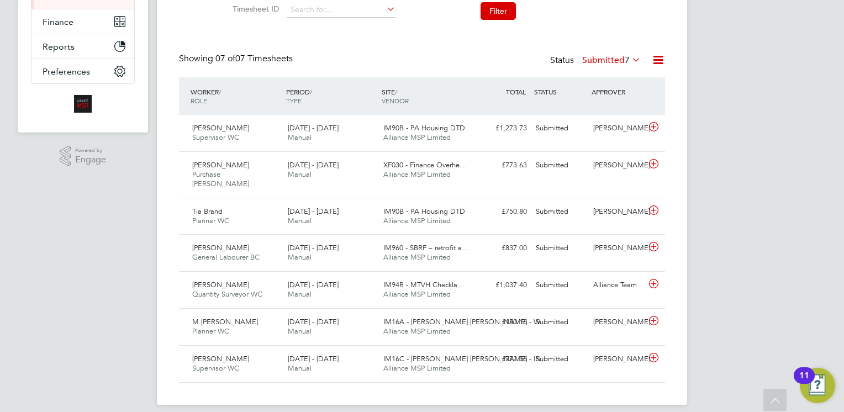
scroll to position [179, 0]
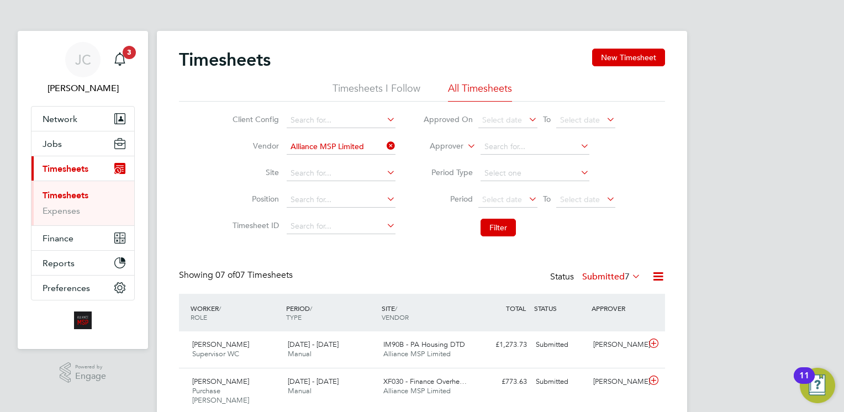
click at [468, 88] on li "All Timesheets" at bounding box center [480, 92] width 64 height 20
click at [667, 280] on div "Timesheets New Timesheet Timesheets I Follow All Timesheets Client Config Vendo…" at bounding box center [422, 326] width 530 height 591
click at [658, 273] on icon at bounding box center [658, 277] width 14 height 14
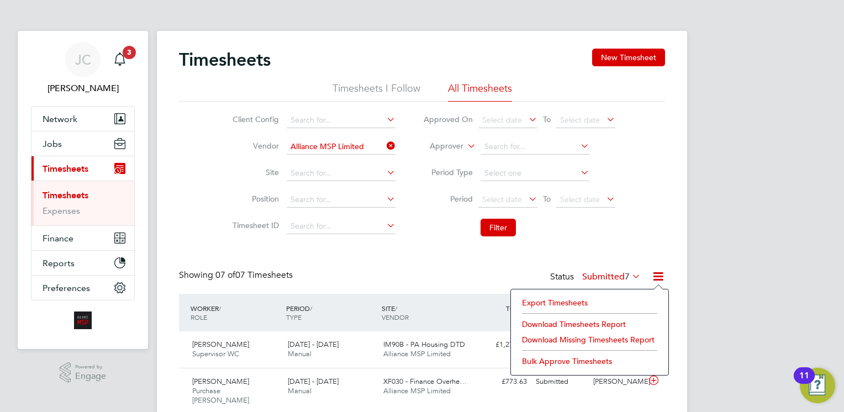
click at [533, 256] on div "Timesheets New Timesheet Timesheets I Follow All Timesheets Client Config Vendo…" at bounding box center [422, 324] width 486 height 551
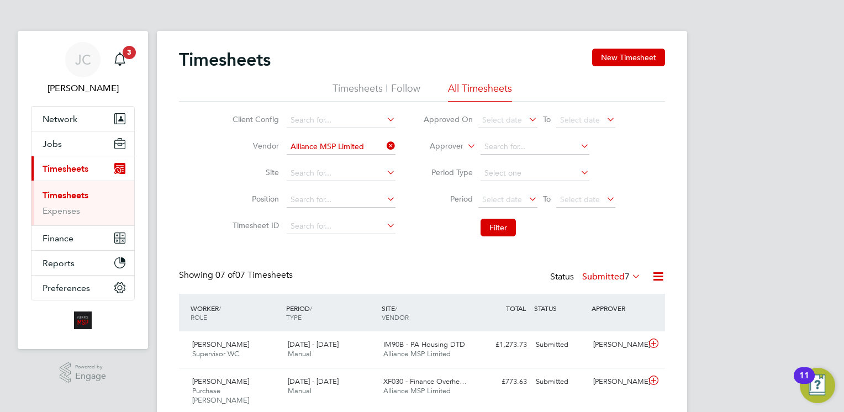
click at [396, 83] on li "Timesheets I Follow" at bounding box center [377, 92] width 88 height 20
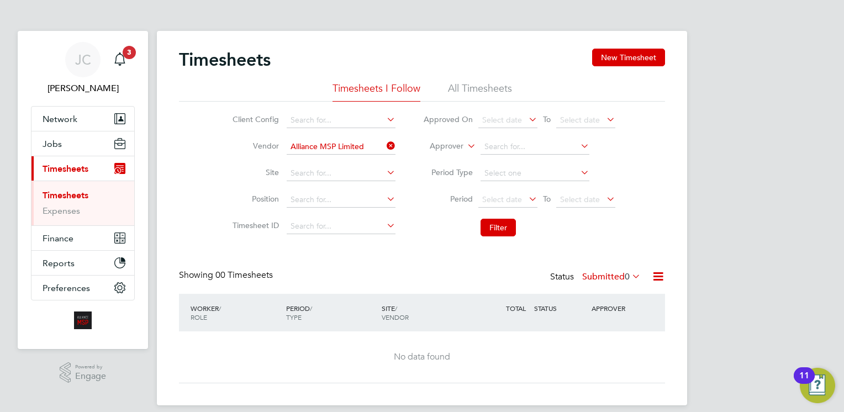
click at [617, 275] on label "Submitted 0" at bounding box center [611, 276] width 59 height 11
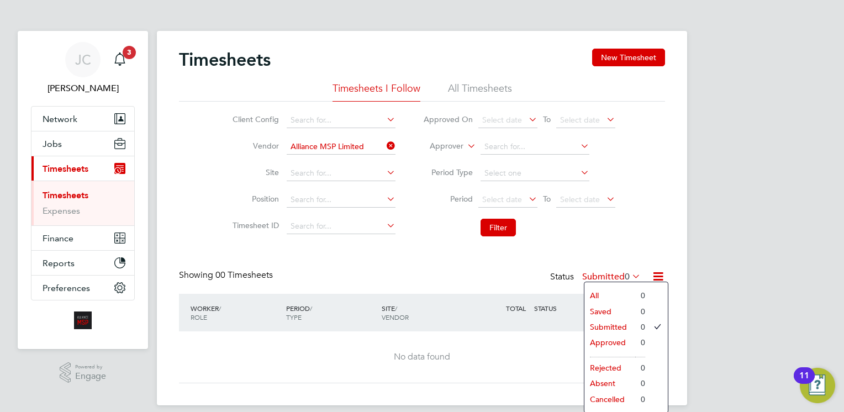
click at [470, 91] on li "All Timesheets" at bounding box center [480, 92] width 64 height 20
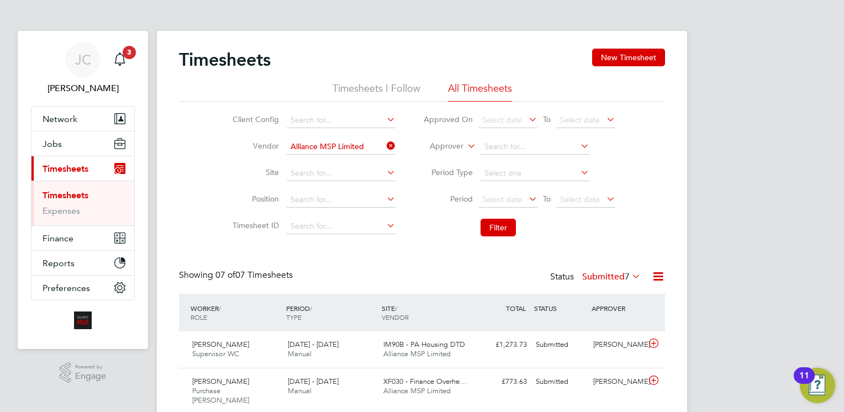
click at [630, 273] on icon at bounding box center [630, 276] width 0 height 15
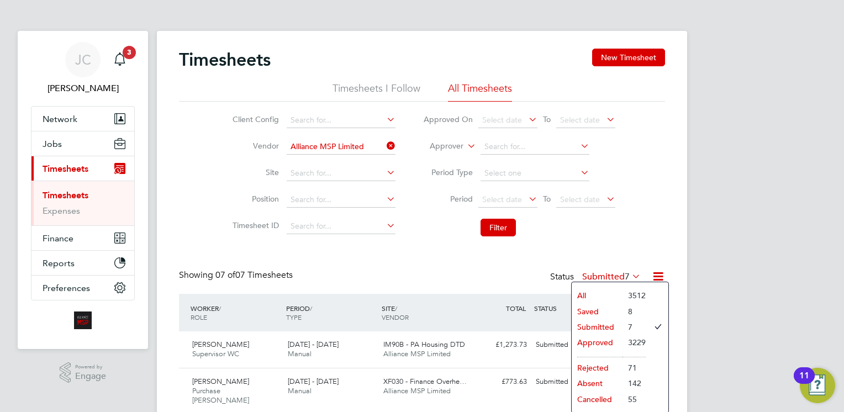
click at [617, 291] on li "All" at bounding box center [597, 295] width 51 height 15
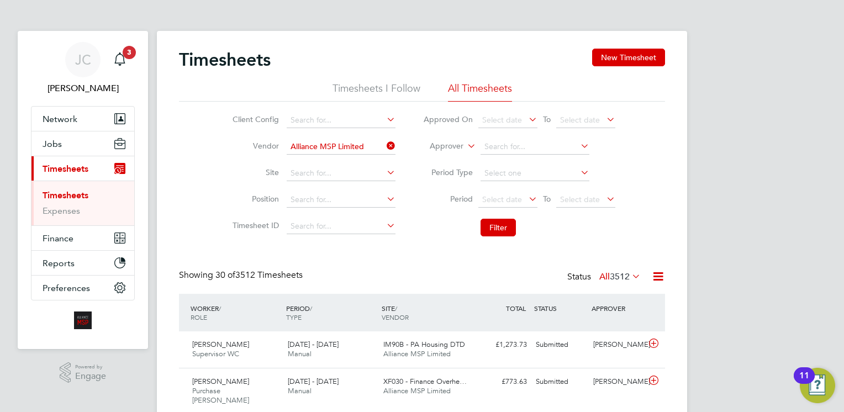
click at [197, 312] on div "WORKER / ROLE" at bounding box center [236, 312] width 96 height 29
click at [527, 115] on icon at bounding box center [527, 119] width 0 height 15
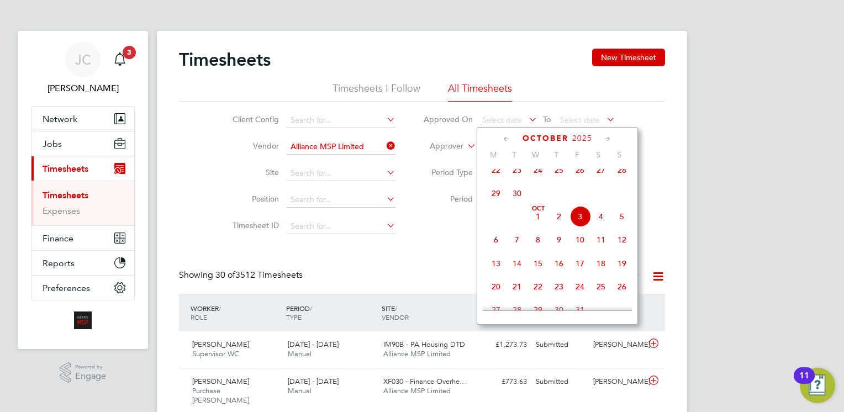
click at [497, 180] on span "22" at bounding box center [496, 170] width 21 height 21
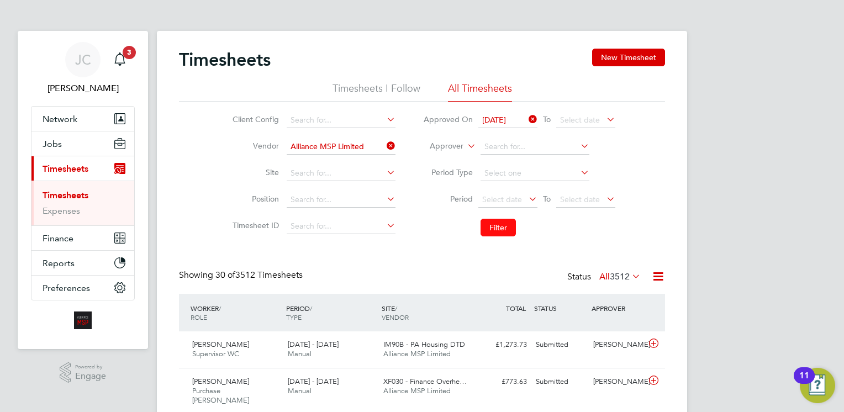
click at [493, 230] on button "Filter" at bounding box center [498, 228] width 35 height 18
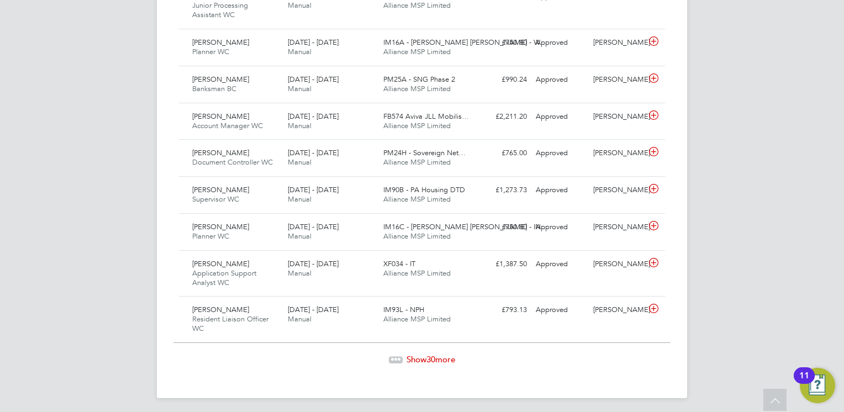
click at [439, 357] on span "Show 30 more" at bounding box center [431, 359] width 49 height 10
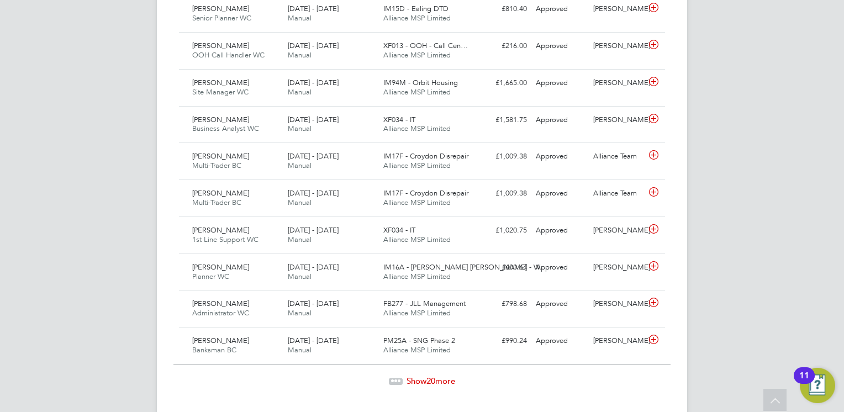
click at [413, 376] on span "Show 20 more" at bounding box center [431, 381] width 49 height 10
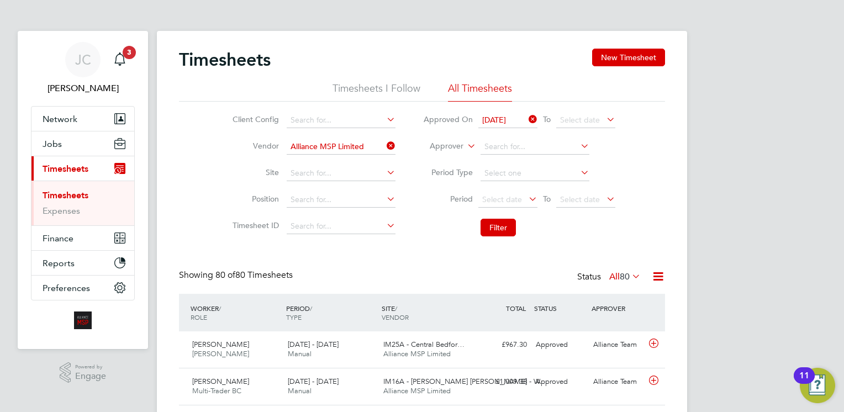
click at [661, 277] on icon at bounding box center [658, 277] width 14 height 14
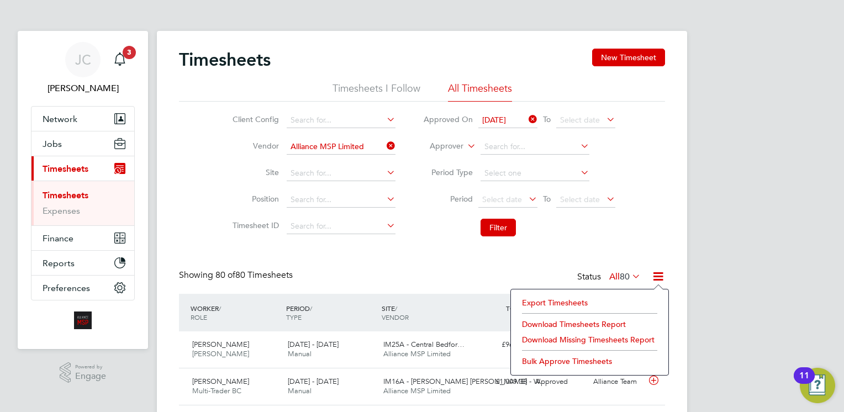
click at [393, 87] on li "Timesheets I Follow" at bounding box center [377, 92] width 88 height 20
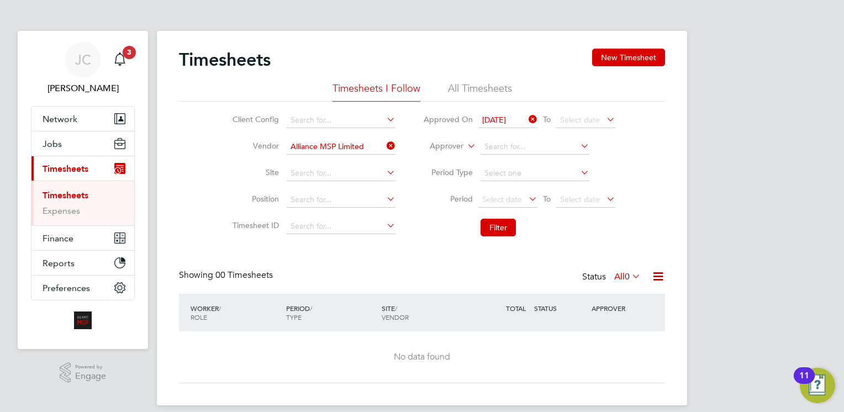
click at [81, 196] on link "Timesheets" at bounding box center [66, 195] width 46 height 10
click at [68, 265] on span "Reports" at bounding box center [59, 263] width 32 height 10
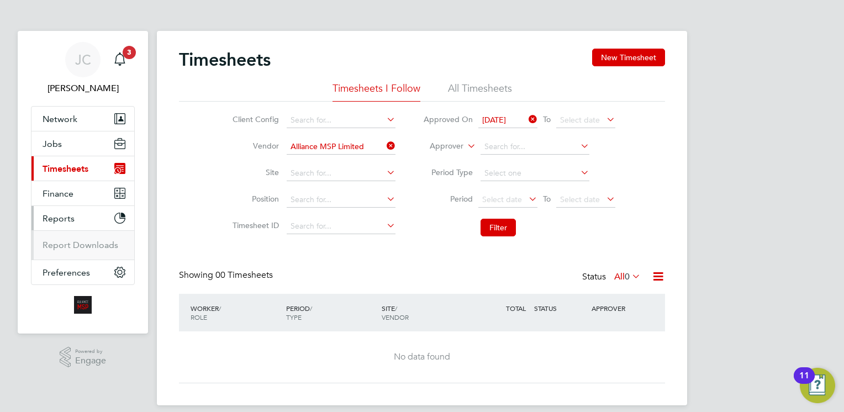
click at [66, 169] on span "Timesheets" at bounding box center [66, 169] width 46 height 10
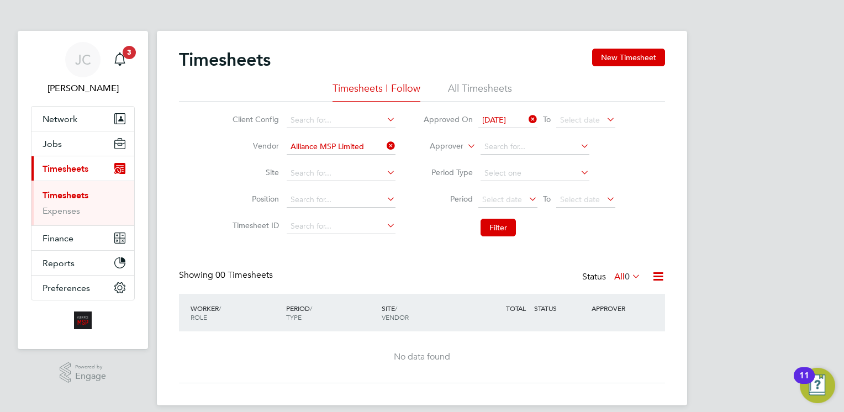
click at [67, 196] on link "Timesheets" at bounding box center [66, 195] width 46 height 10
click at [470, 88] on li "All Timesheets" at bounding box center [480, 92] width 64 height 20
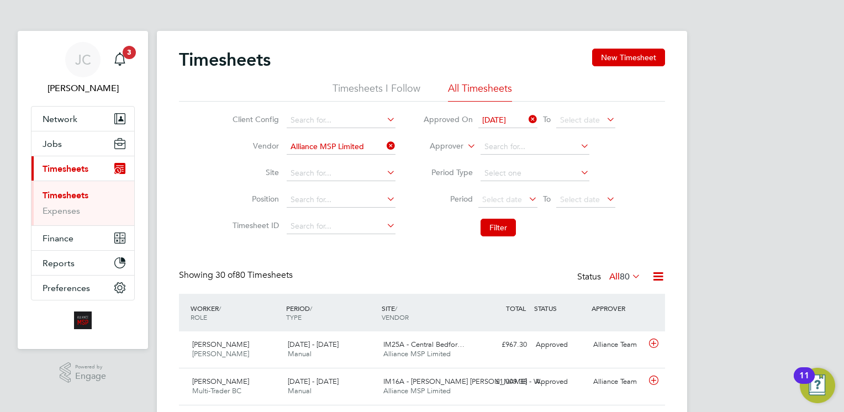
click at [656, 275] on icon at bounding box center [658, 277] width 14 height 14
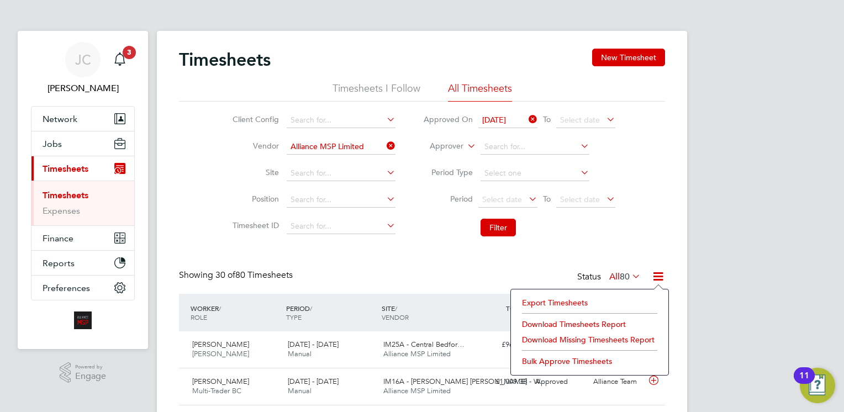
click at [527, 119] on icon at bounding box center [527, 119] width 0 height 15
click at [493, 232] on button "Filter" at bounding box center [498, 228] width 35 height 18
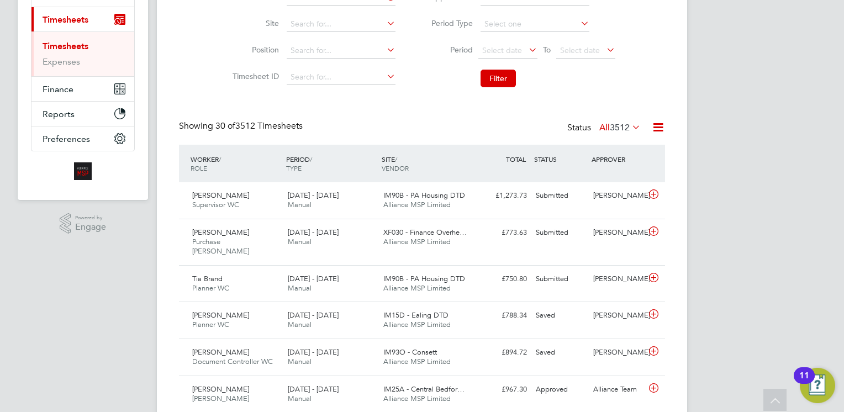
click at [659, 126] on icon at bounding box center [658, 127] width 14 height 14
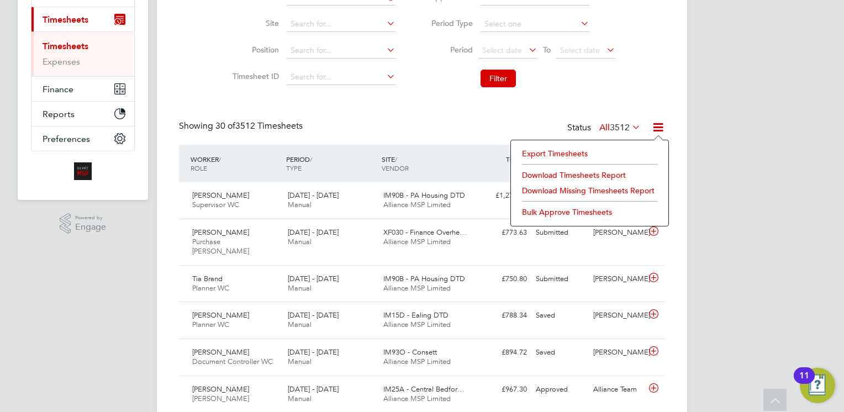
click at [574, 151] on li "Export Timesheets" at bounding box center [590, 153] width 146 height 15
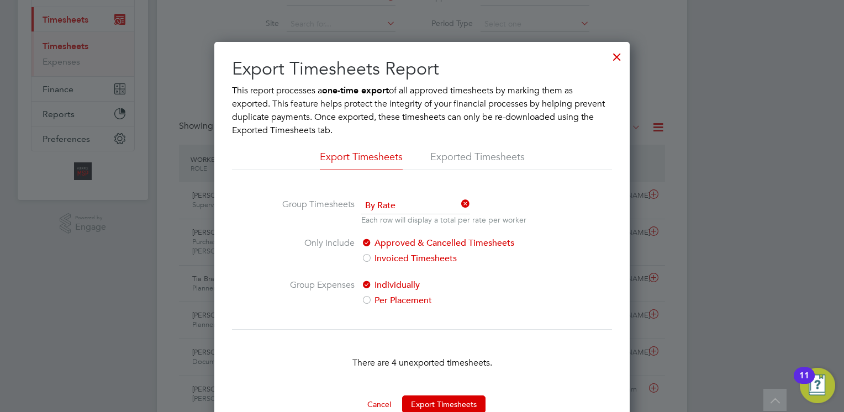
click at [508, 154] on li "Exported Timesheets" at bounding box center [477, 160] width 94 height 20
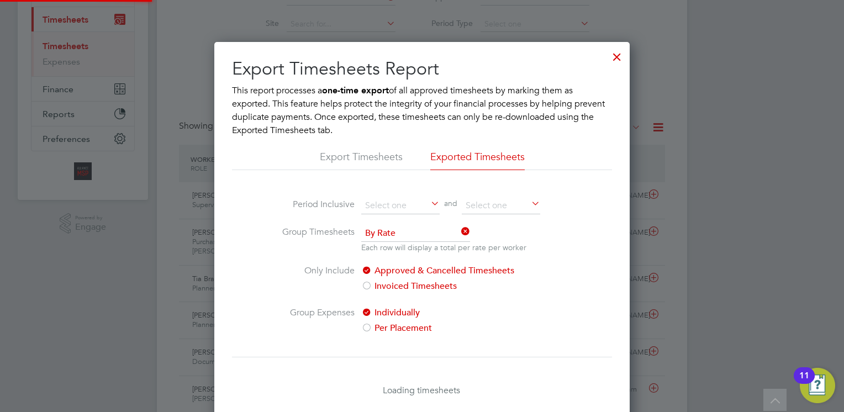
click at [442, 204] on span "and" at bounding box center [451, 206] width 22 height 17
click at [429, 204] on icon at bounding box center [429, 204] width 0 height 15
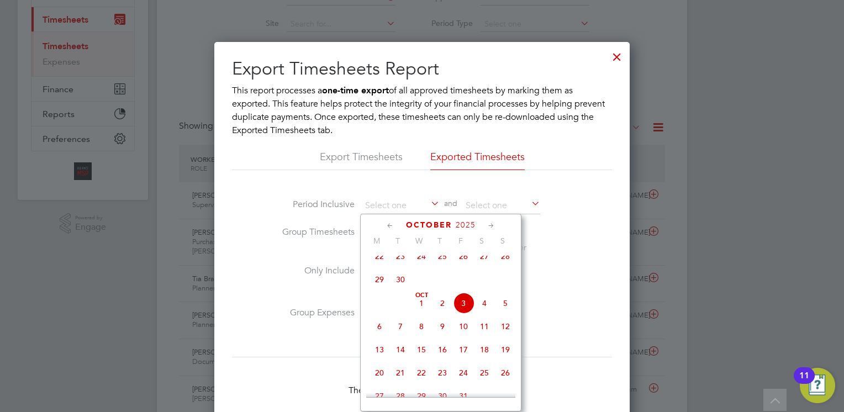
click at [378, 262] on span "22" at bounding box center [379, 256] width 21 height 21
type input "22 Sep 2025"
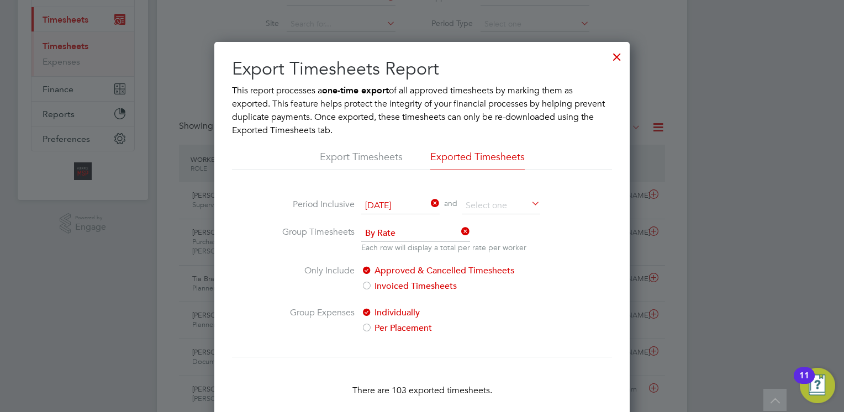
click at [529, 202] on icon at bounding box center [529, 204] width 0 height 15
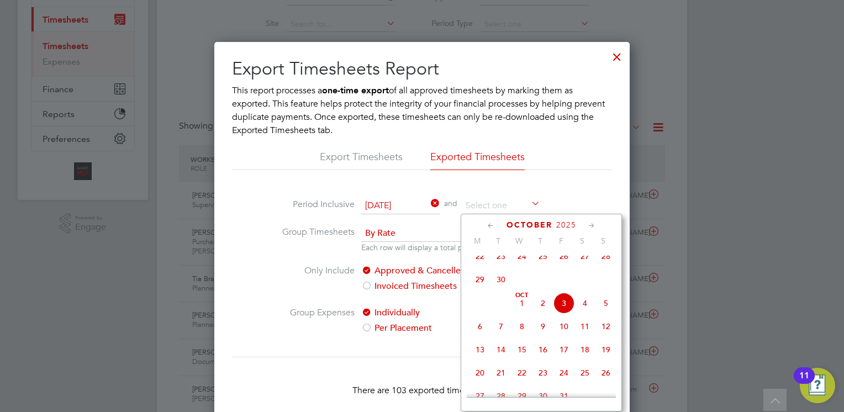
click at [565, 314] on span "3" at bounding box center [564, 303] width 21 height 21
type input "03 Oct 2025"
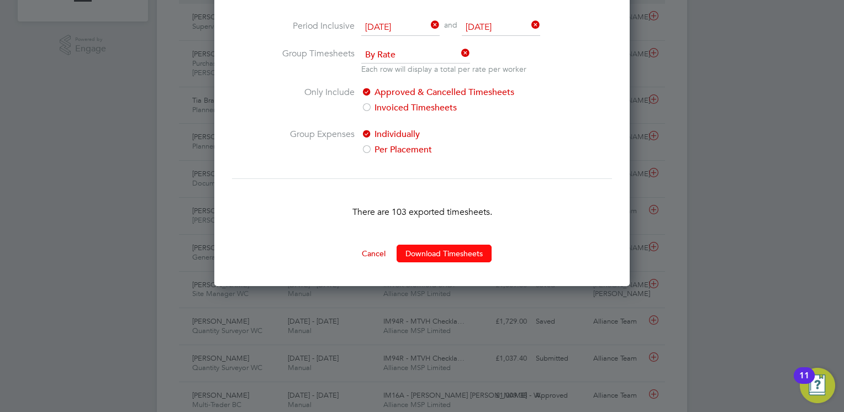
click at [475, 251] on button "Download Timesheets" at bounding box center [444, 254] width 95 height 18
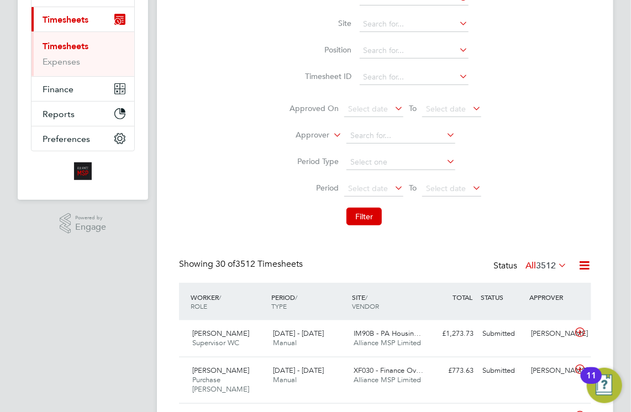
drag, startPoint x: 473, startPoint y: 263, endPoint x: 530, endPoint y: 171, distance: 108.4
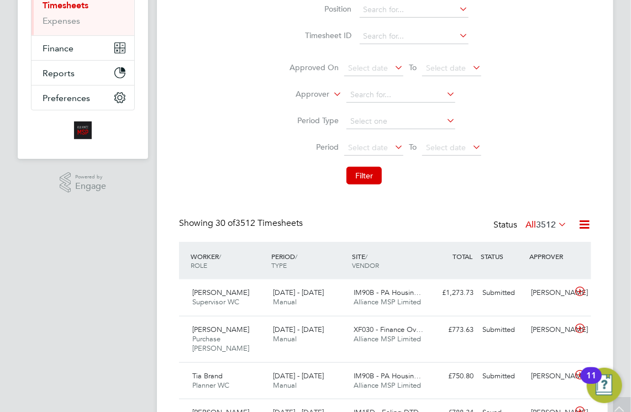
scroll to position [201, 0]
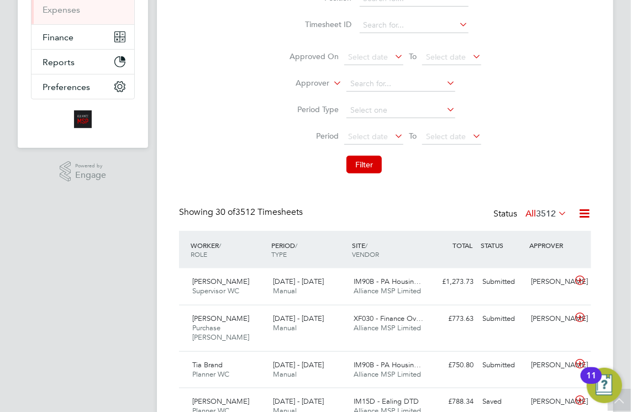
click at [583, 209] on icon at bounding box center [584, 214] width 14 height 14
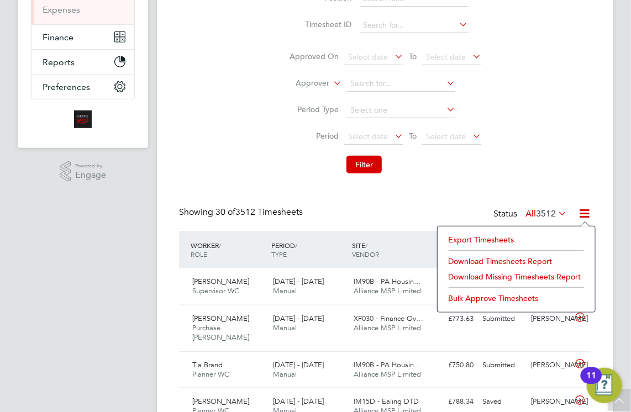
click at [495, 243] on li "Export Timesheets" at bounding box center [516, 239] width 146 height 15
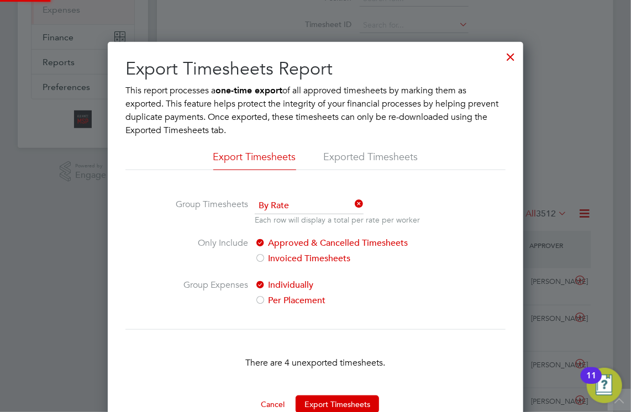
scroll to position [6, 6]
click at [352, 158] on li "Exported Timesheets" at bounding box center [371, 160] width 94 height 20
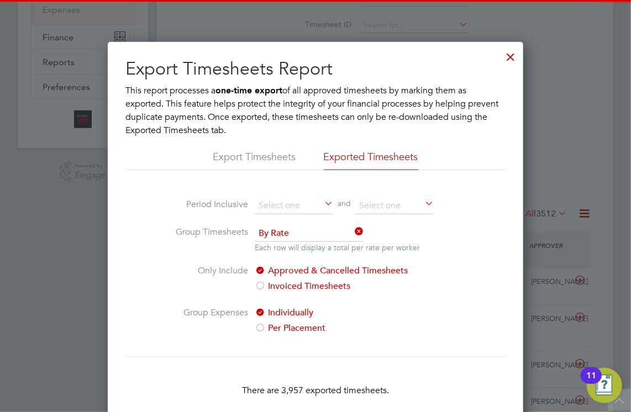
click at [322, 204] on icon at bounding box center [322, 204] width 0 height 15
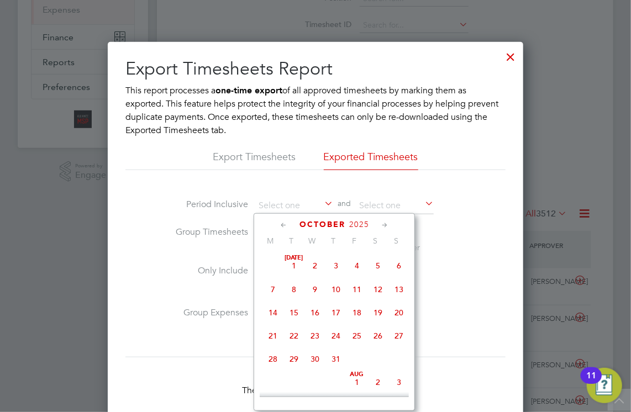
scroll to position [313, 0]
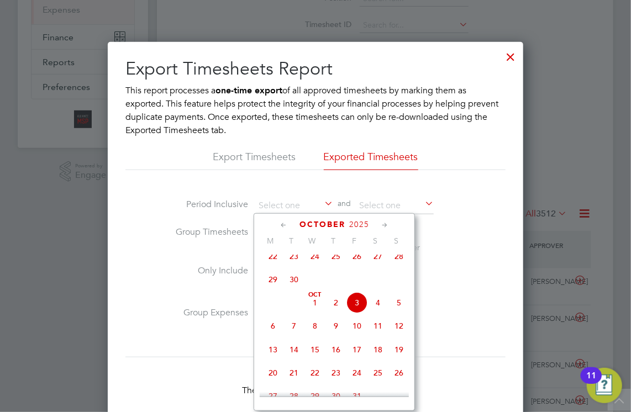
click at [283, 224] on icon at bounding box center [283, 225] width 10 height 12
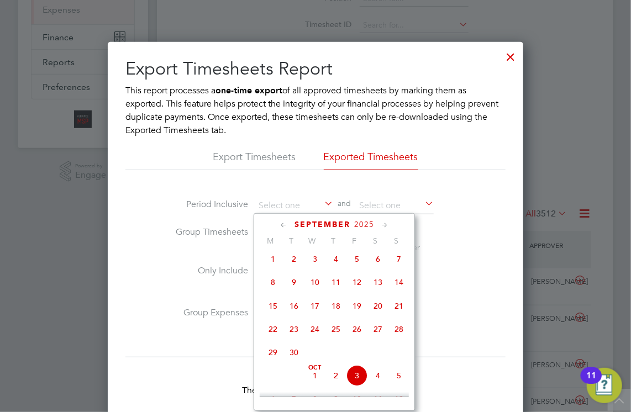
click at [274, 263] on span "Sep 1" at bounding box center [272, 259] width 21 height 21
type input "01 Sep 2025"
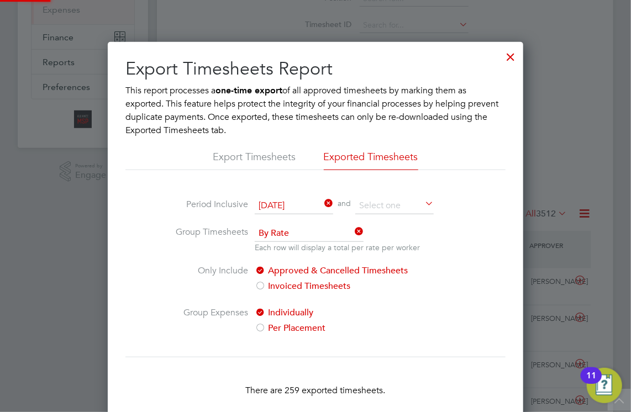
scroll to position [6, 6]
click at [423, 204] on icon at bounding box center [423, 204] width 0 height 15
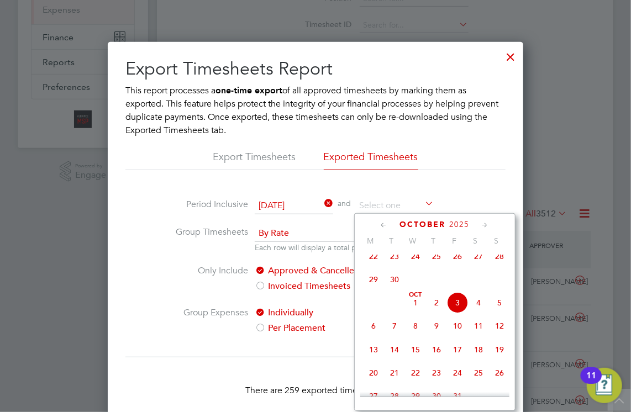
click at [457, 313] on span "3" at bounding box center [457, 302] width 21 height 21
type input "03 Oct 2025"
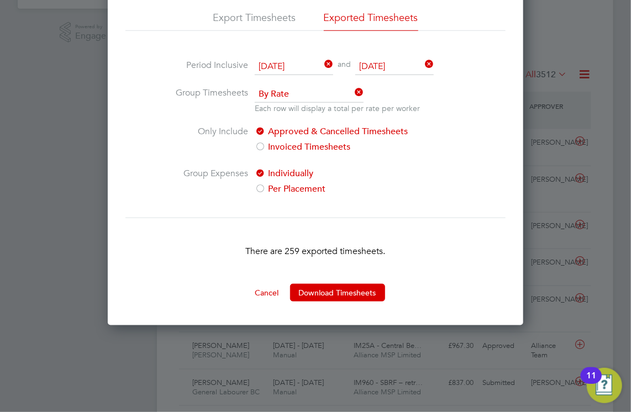
scroll to position [389, 0]
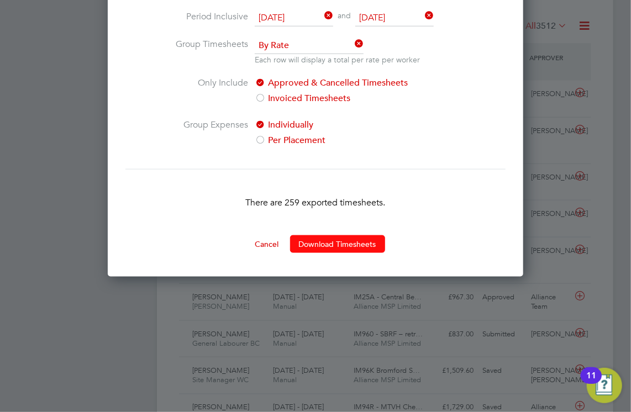
click at [367, 244] on button "Download Timesheets" at bounding box center [337, 244] width 95 height 18
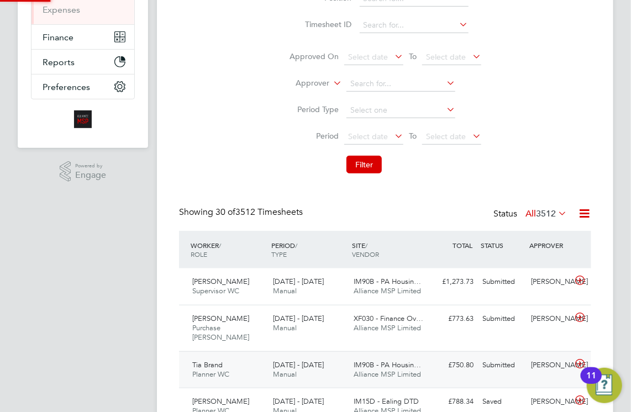
scroll to position [5, 5]
